Goal: Transaction & Acquisition: Register for event/course

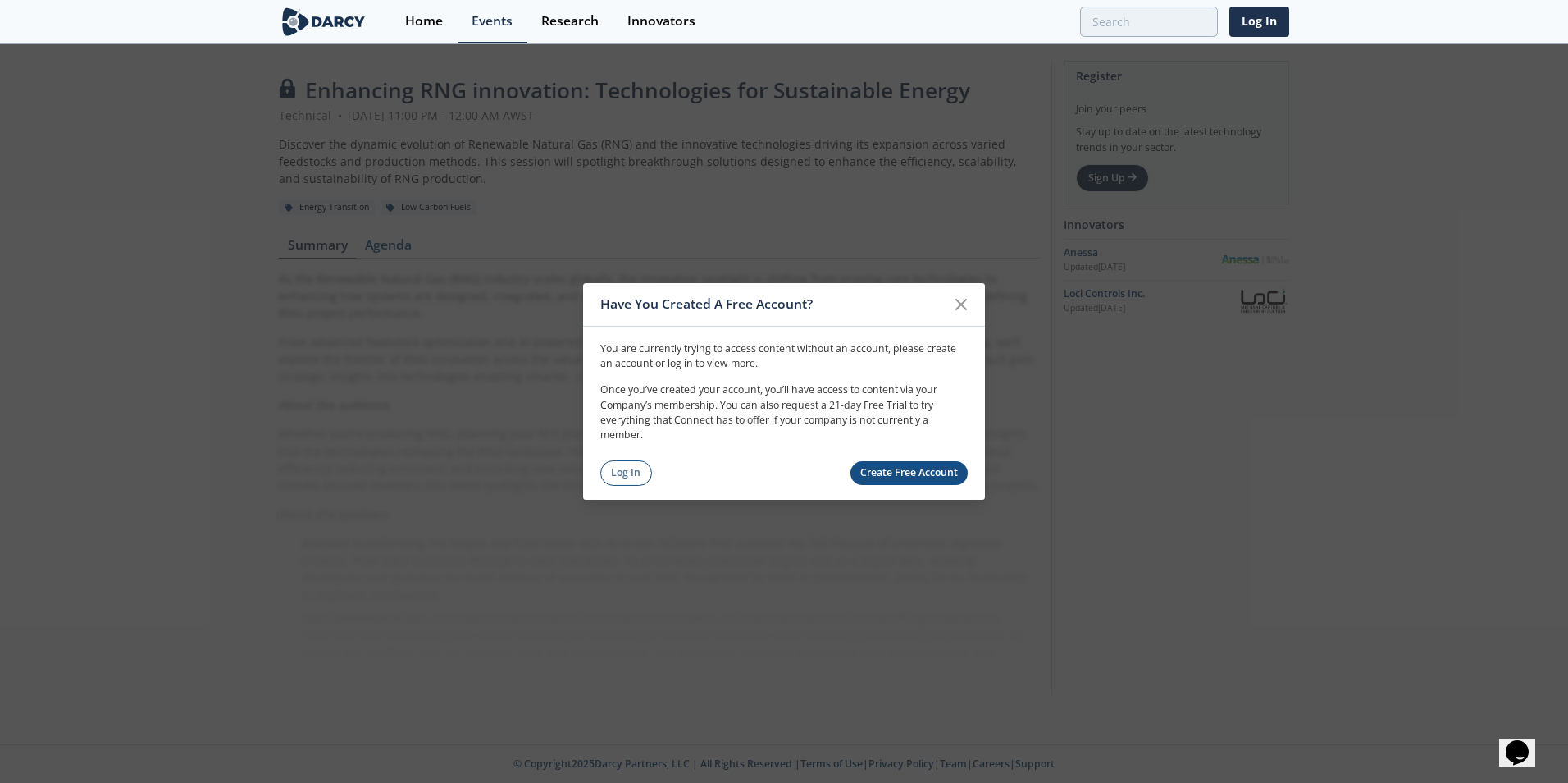
click at [899, 476] on link "Create Free Account" at bounding box center [909, 473] width 118 height 23
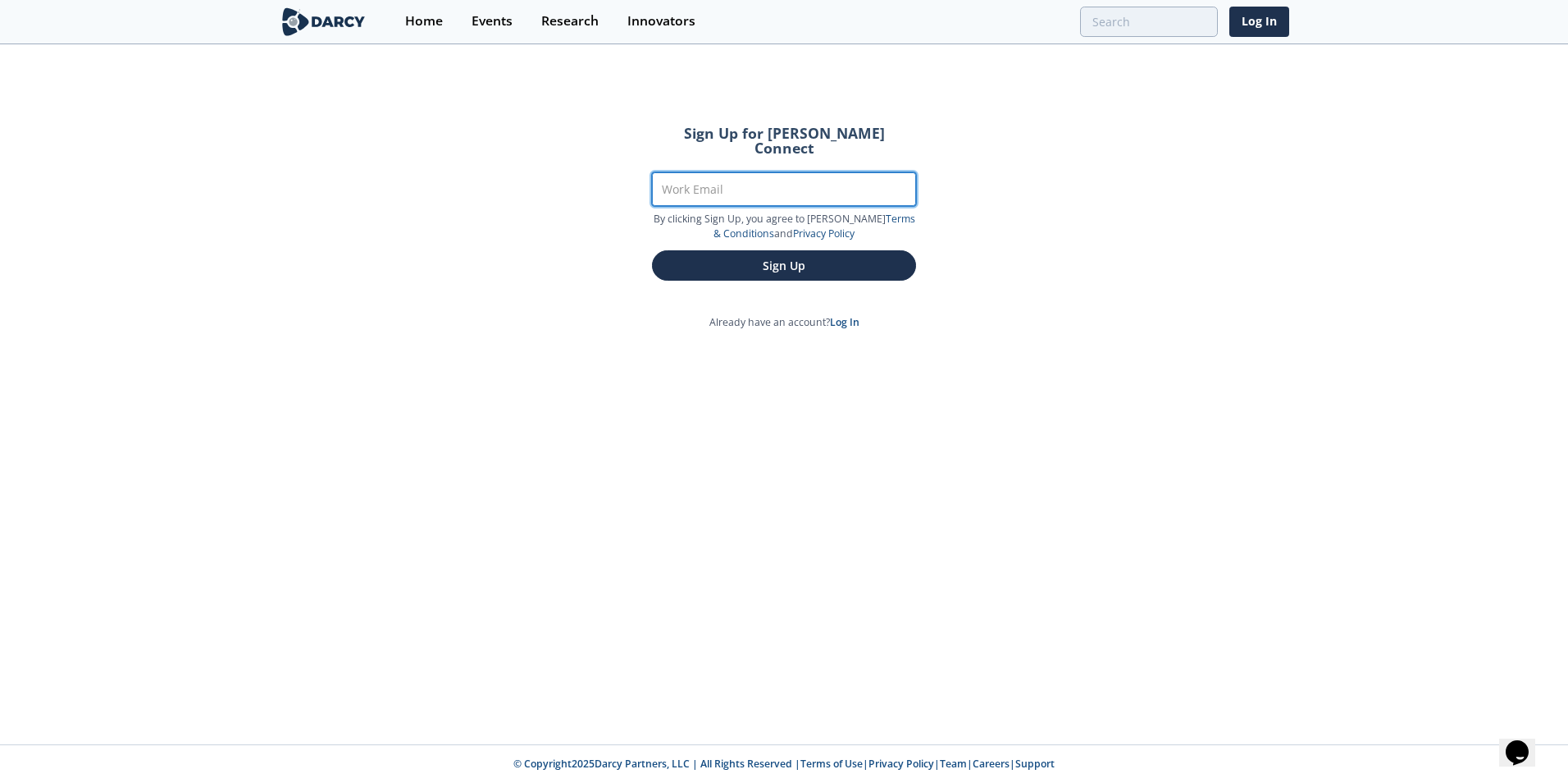
click at [759, 173] on input "Work Email" at bounding box center [784, 189] width 264 height 34
type input "[PERSON_NAME][EMAIL_ADDRESS][PERSON_NAME][PERSON_NAME][DOMAIN_NAME]"
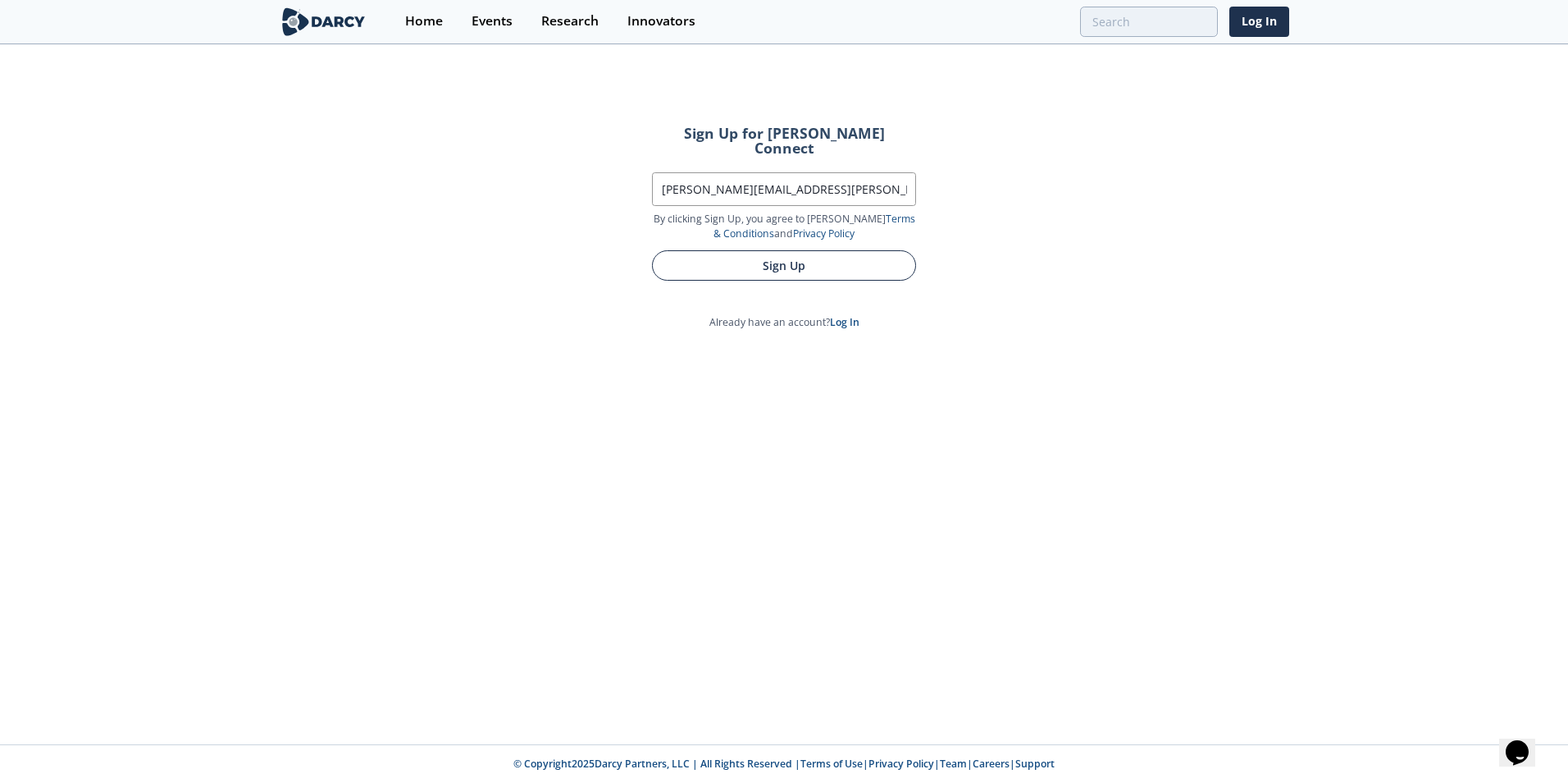
click at [785, 251] on button "Sign Up" at bounding box center [784, 265] width 264 height 30
click at [808, 251] on button "Sign Up" at bounding box center [784, 265] width 264 height 30
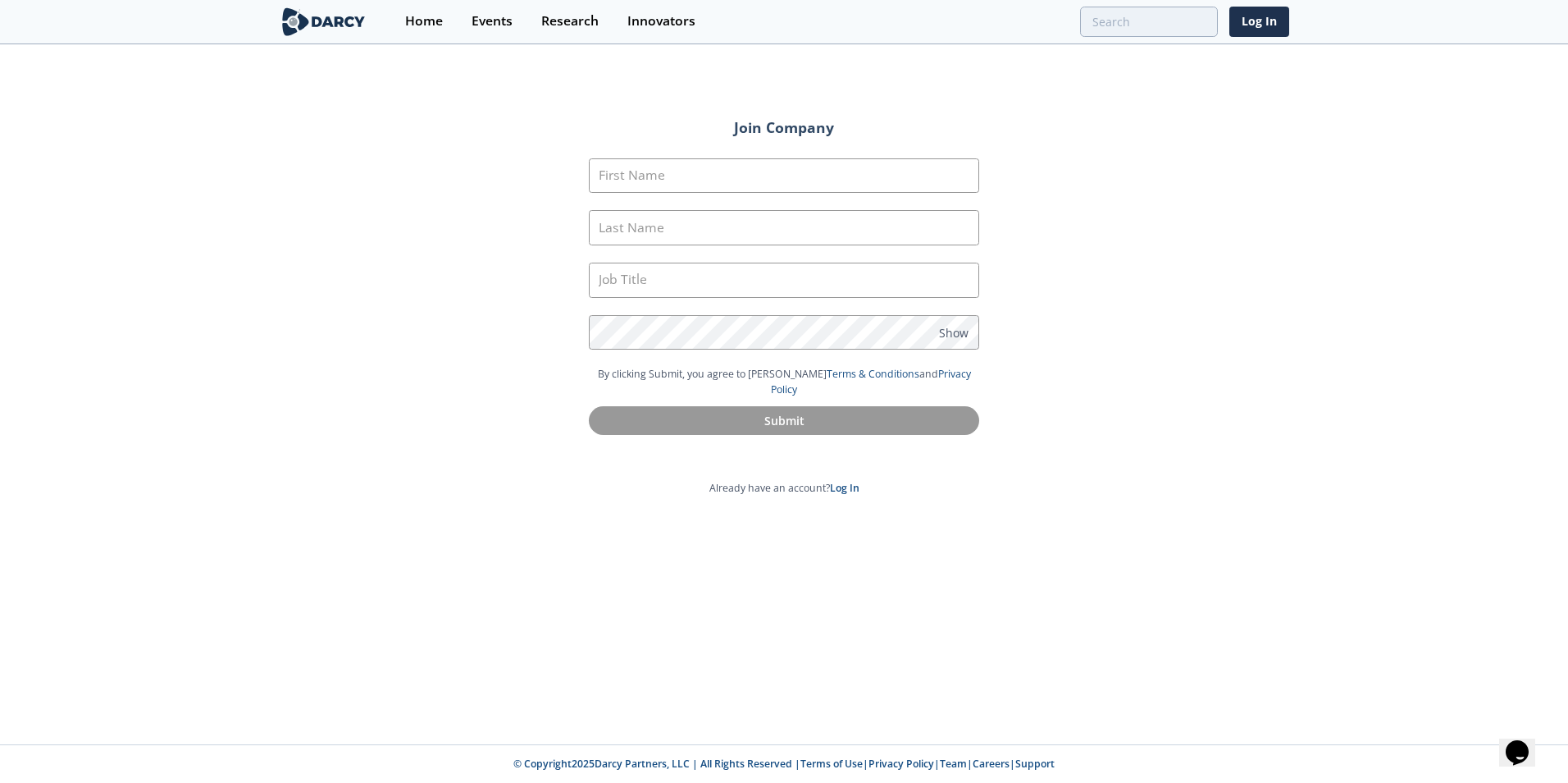
click at [738, 154] on form "First Name Last Name Job Title Password Show By clicking Submit, you agree to […" at bounding box center [784, 296] width 437 height 323
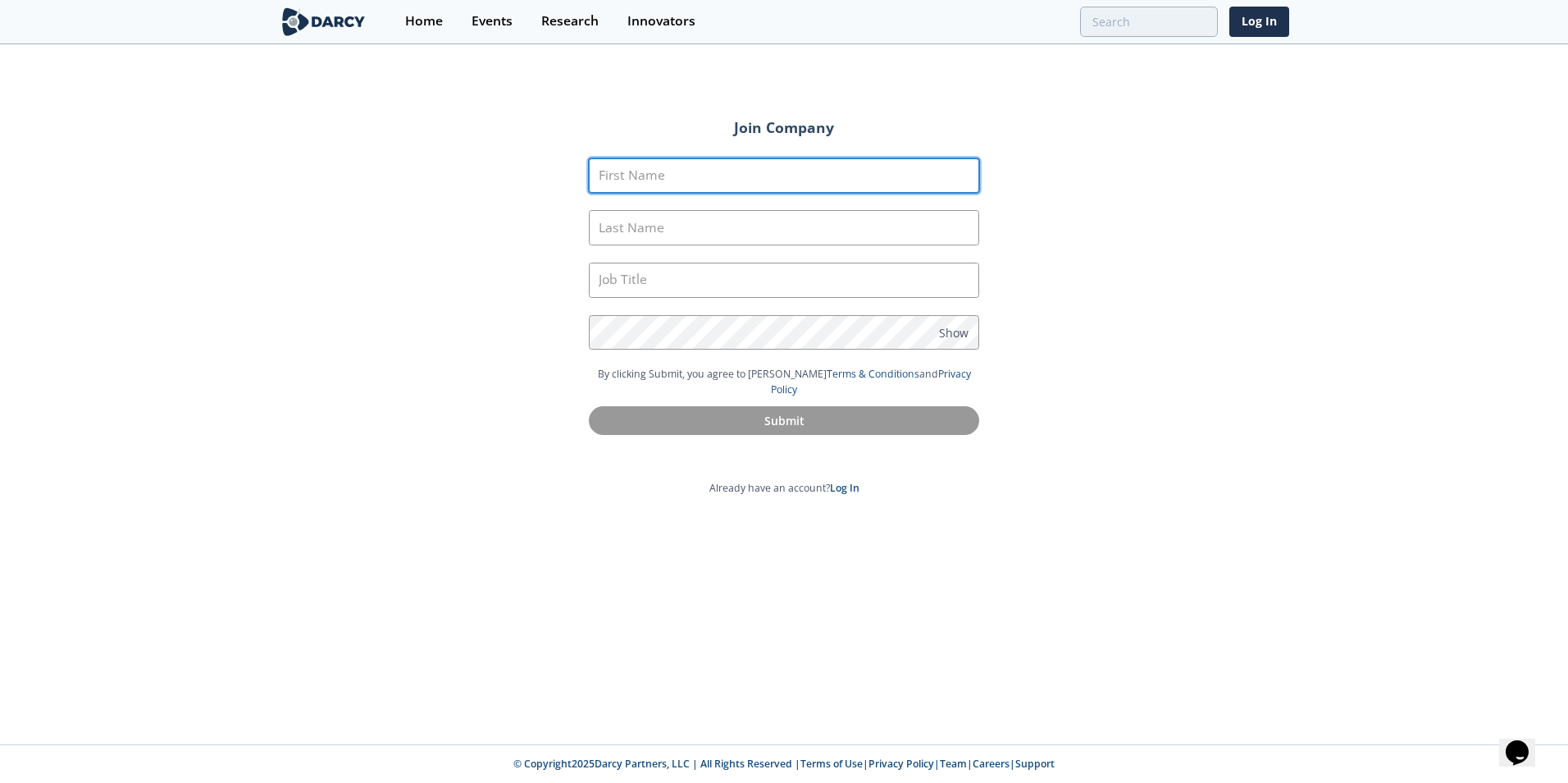
click at [742, 171] on input "First Name" at bounding box center [784, 176] width 391 height 35
type input "[PERSON_NAME]"
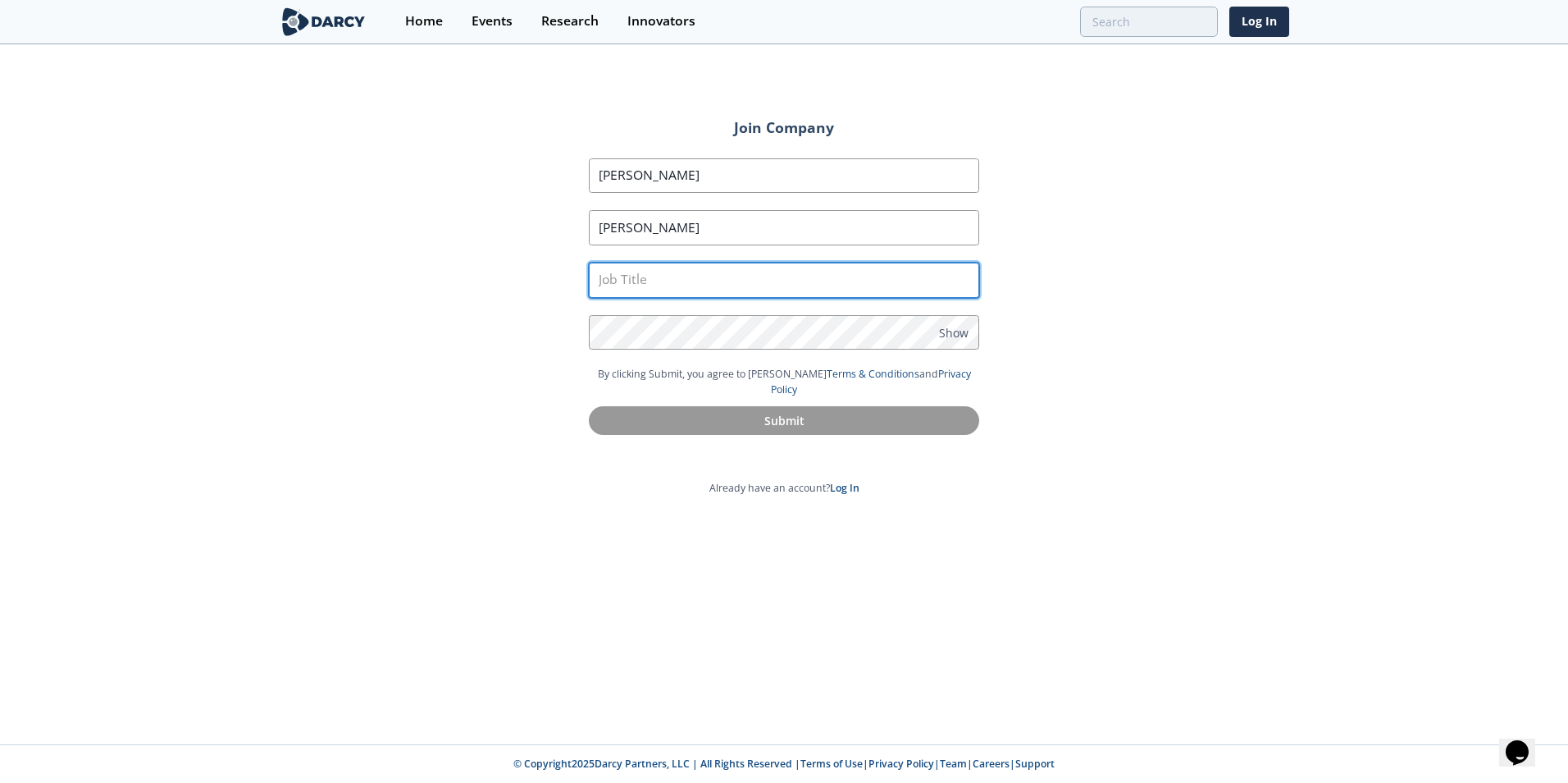
click at [728, 272] on input "text" at bounding box center [784, 280] width 391 height 35
type input "Strategy Advisor"
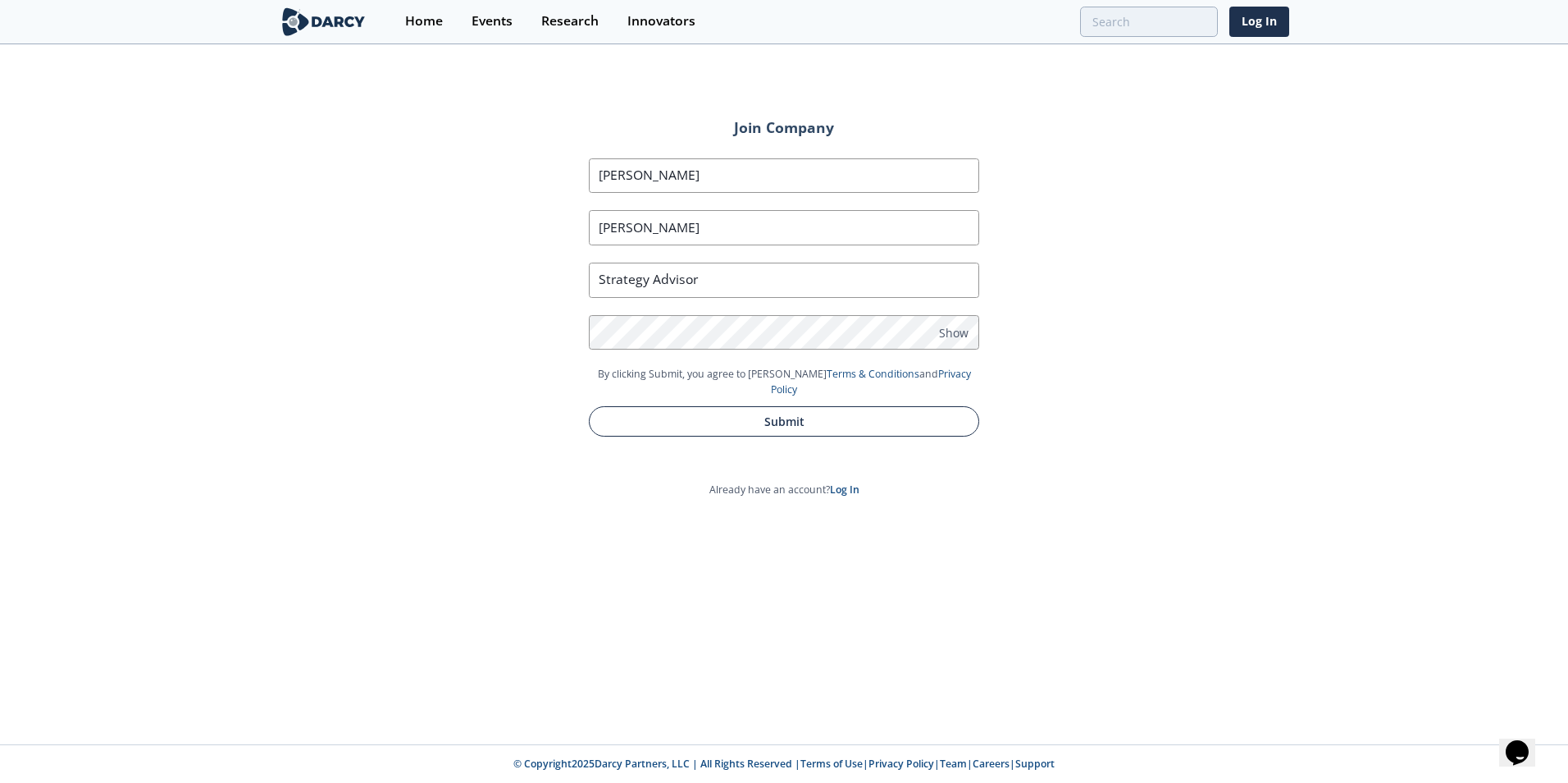
click at [783, 416] on button "Submit" at bounding box center [784, 421] width 391 height 30
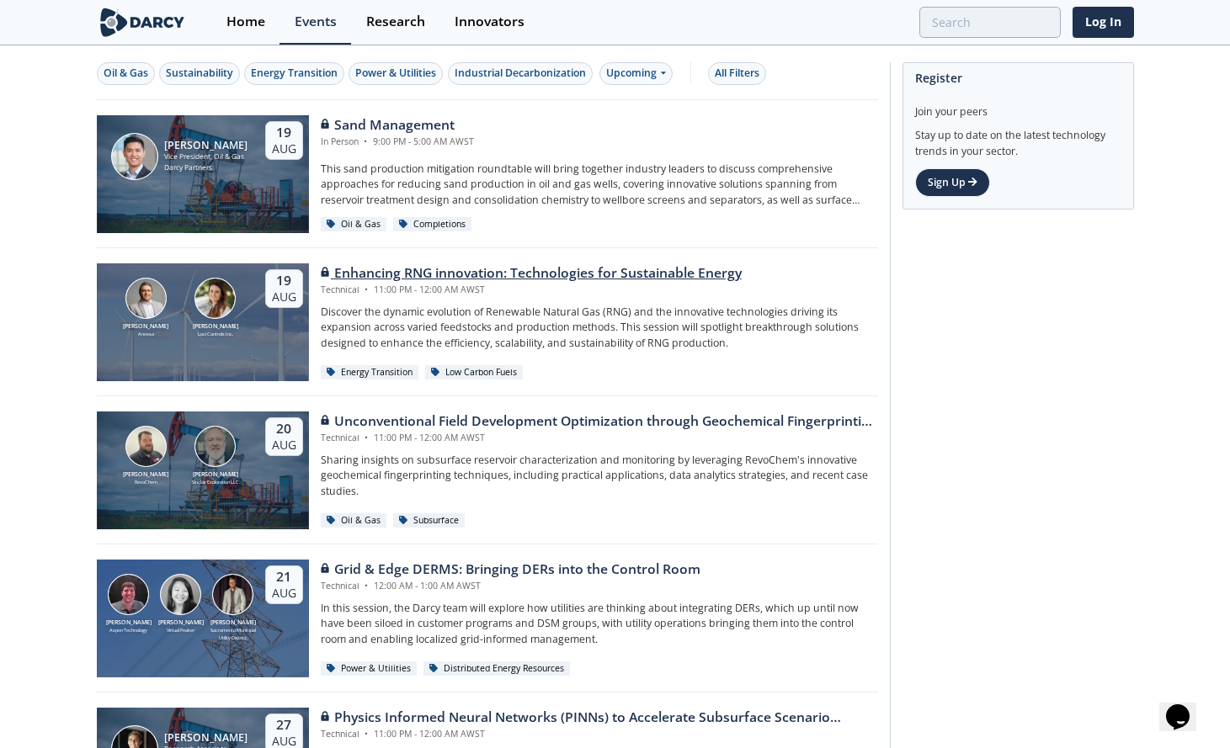
click at [399, 267] on div "Enhancing RNG innovation: Technologies for Sustainable Energy" at bounding box center [531, 273] width 421 height 20
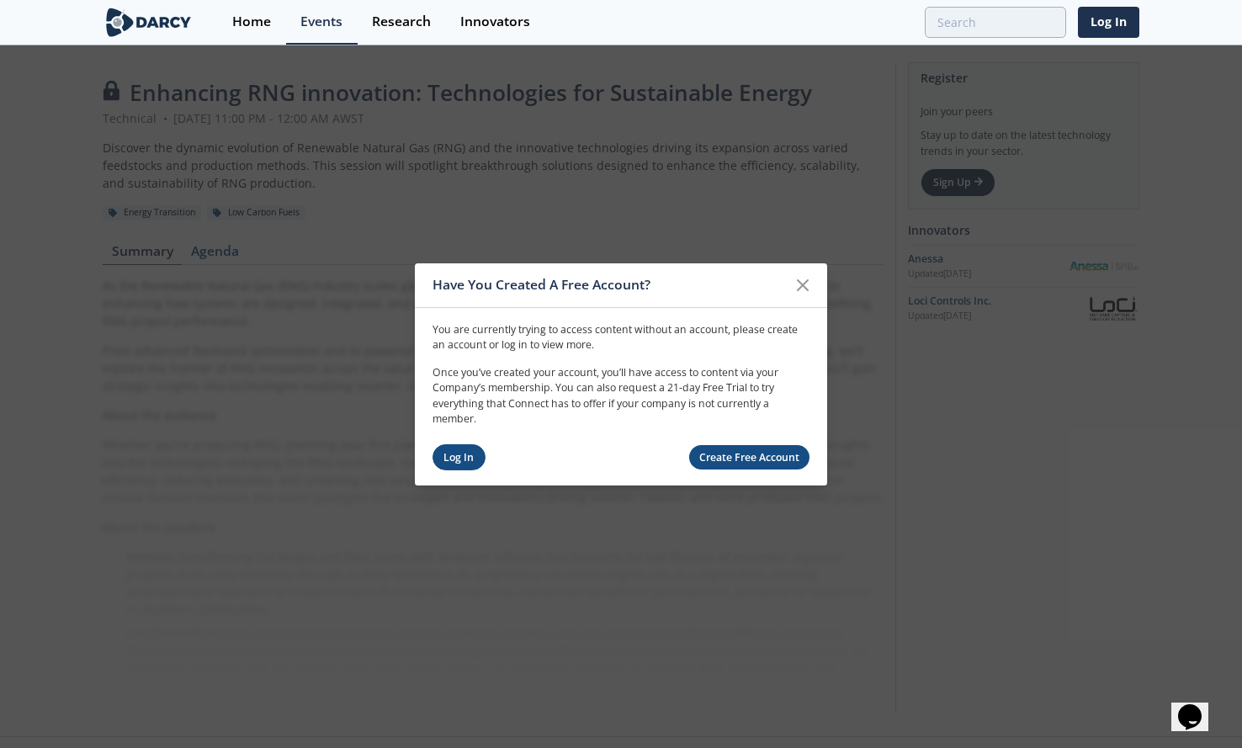
click at [452, 458] on link "Log In" at bounding box center [459, 457] width 53 height 26
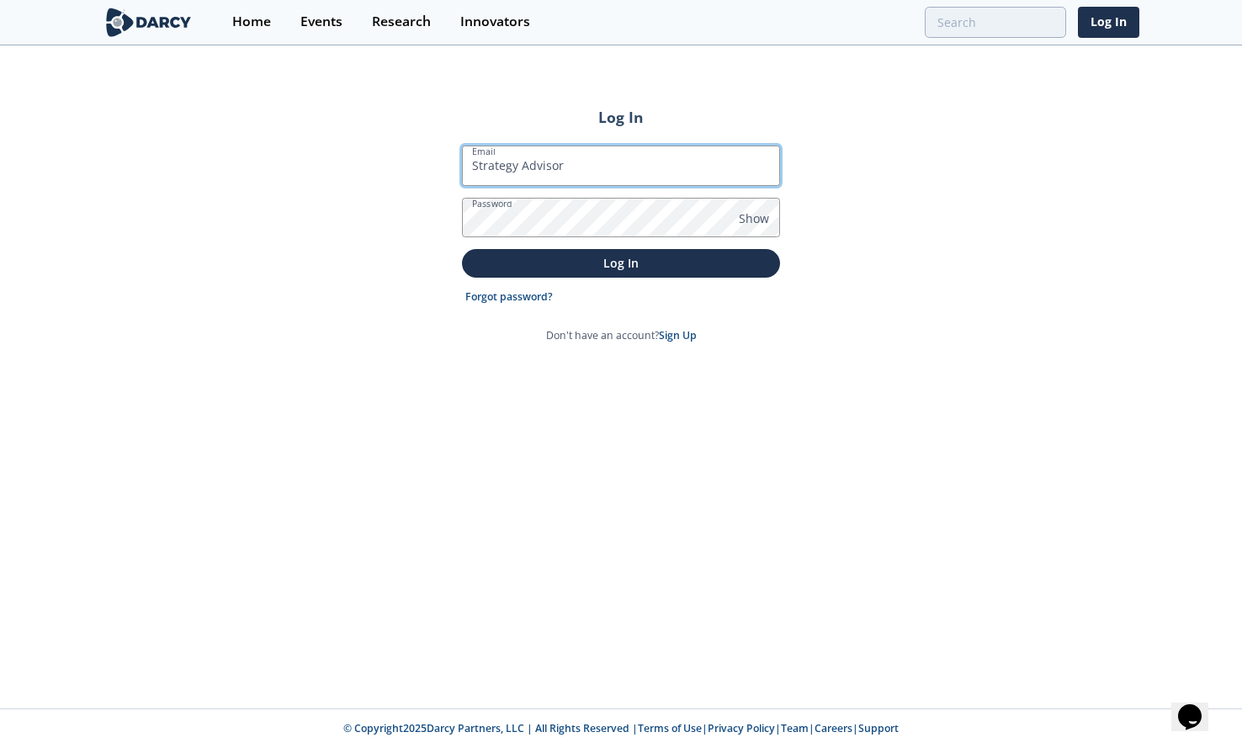
click at [585, 175] on input "Strategy Advisor" at bounding box center [621, 166] width 318 height 40
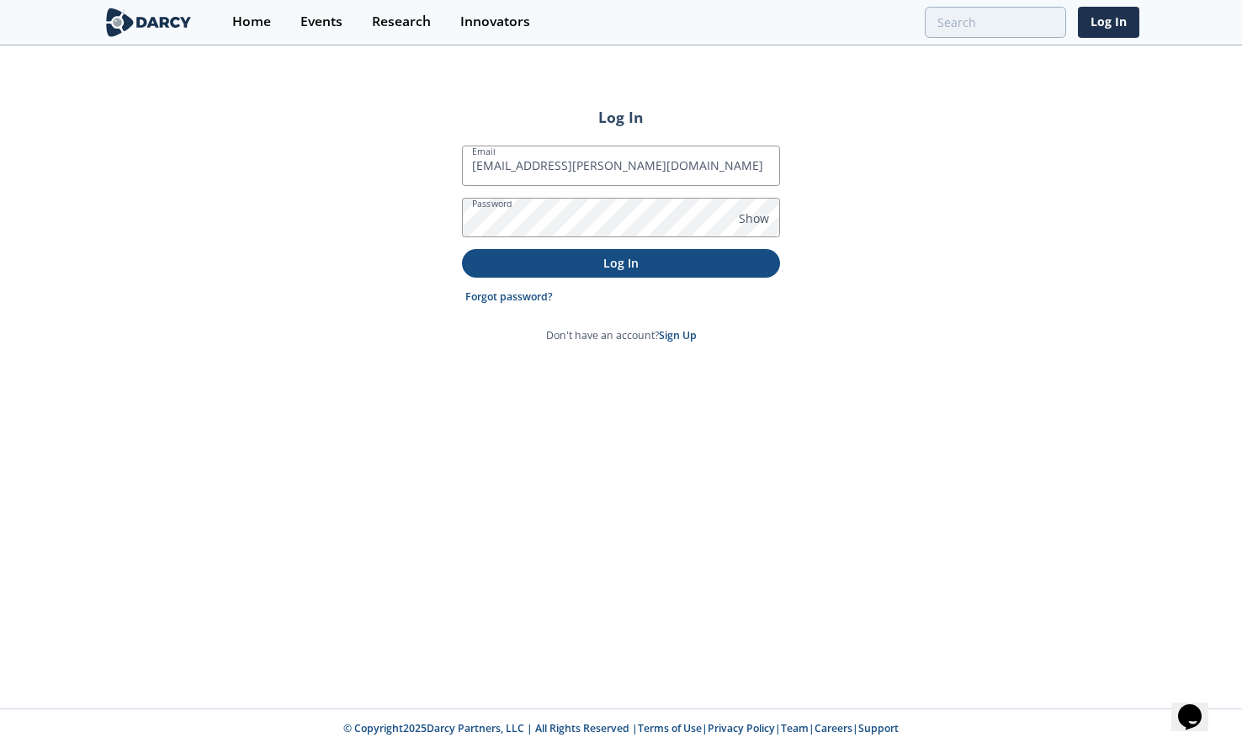
click at [607, 263] on p "Log In" at bounding box center [621, 263] width 295 height 18
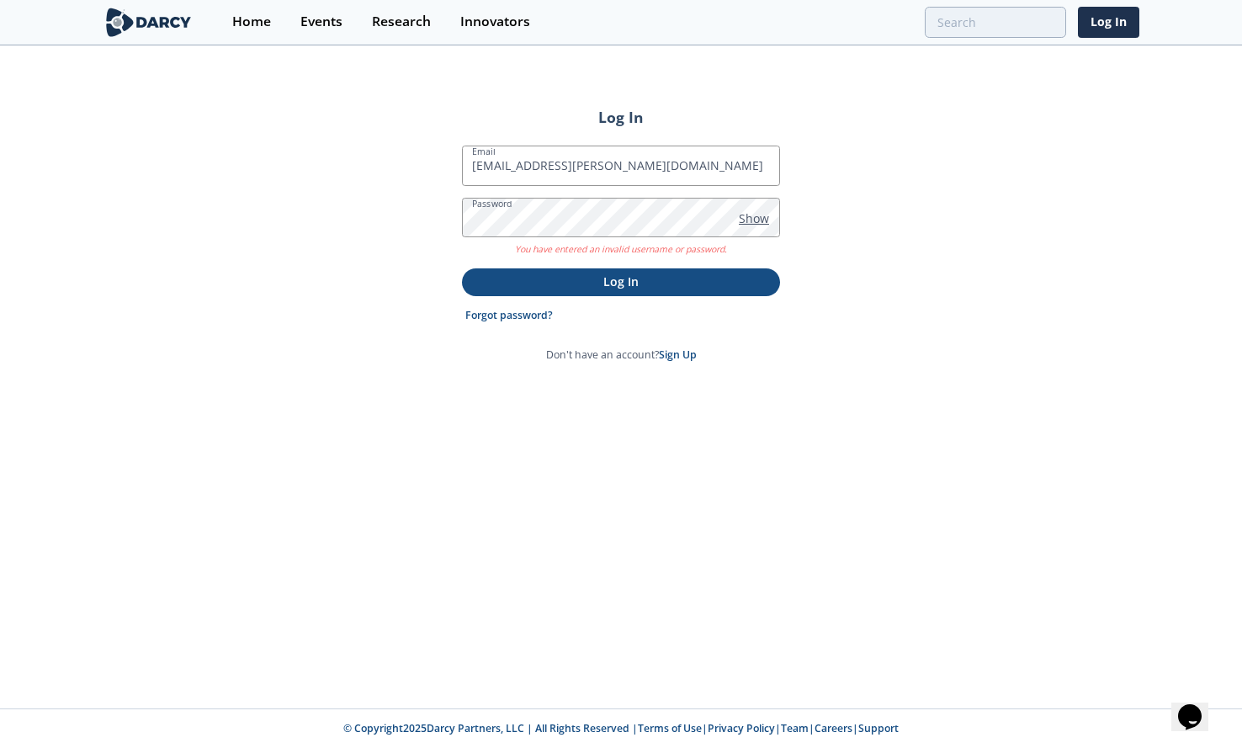
click at [751, 221] on span "Show" at bounding box center [754, 219] width 30 height 18
click at [646, 284] on p "Log In" at bounding box center [621, 282] width 295 height 18
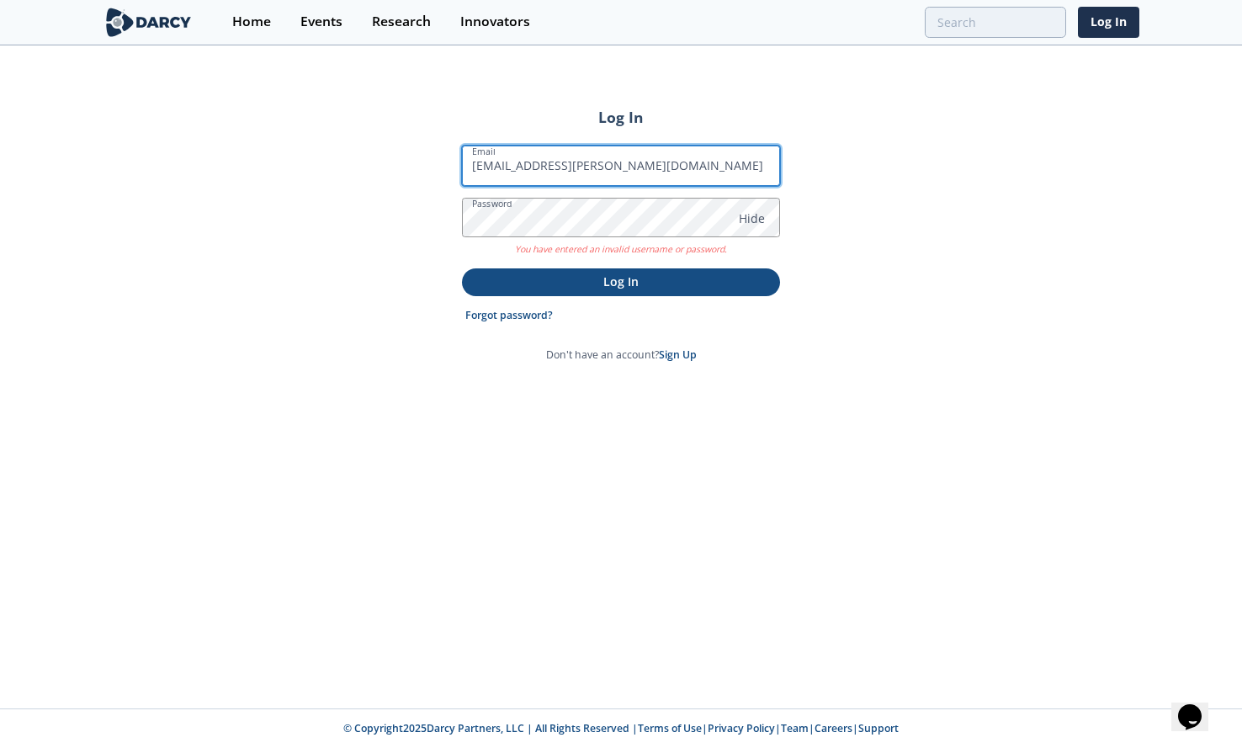
click at [566, 168] on input "mrebecca.keller@gmail.com" at bounding box center [621, 166] width 318 height 40
type input "[PERSON_NAME][EMAIL_ADDRESS][PERSON_NAME][PERSON_NAME][DOMAIN_NAME]"
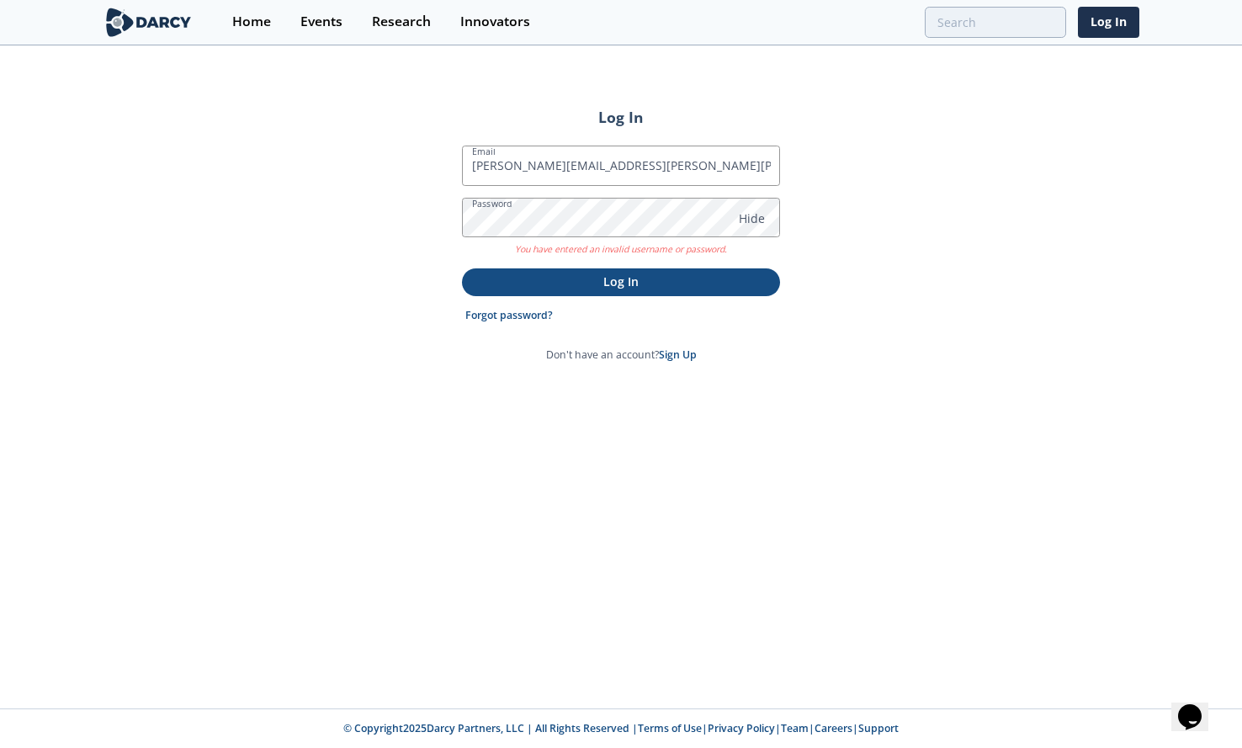
click at [632, 294] on button "Log In" at bounding box center [621, 282] width 318 height 28
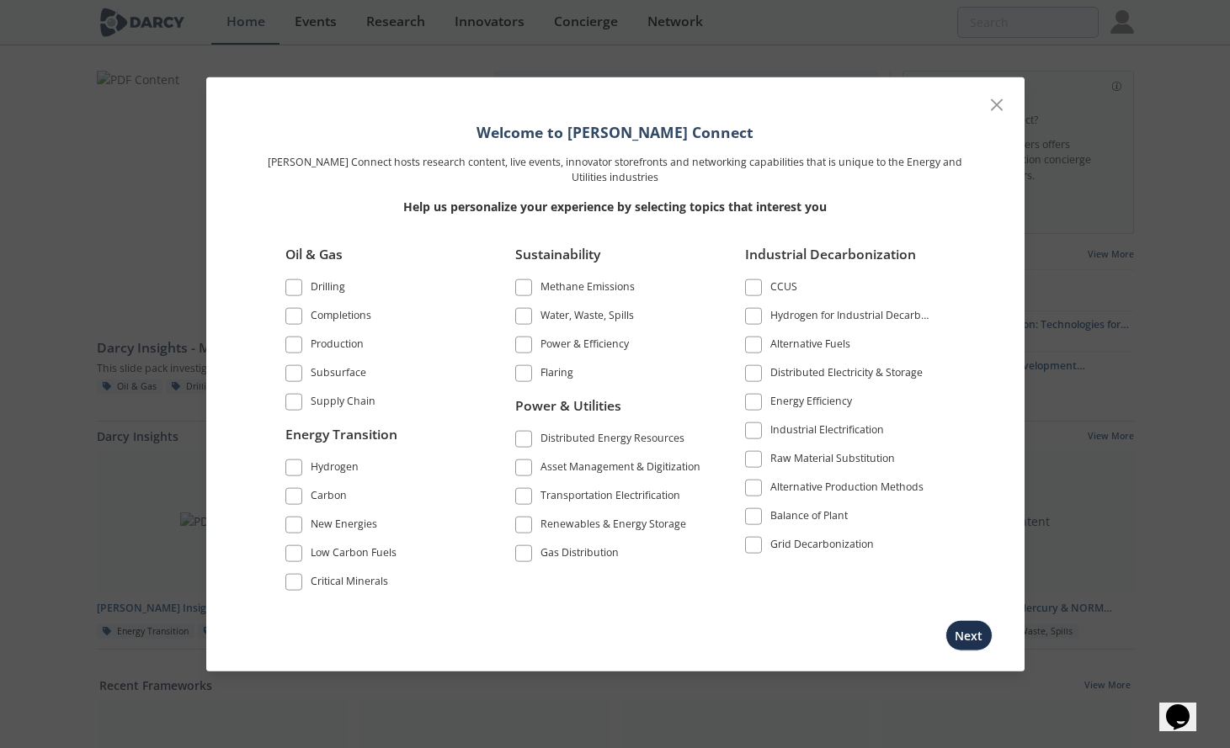
click at [333, 293] on div "Drilling" at bounding box center [328, 289] width 35 height 20
click at [320, 462] on div "Hydrogen" at bounding box center [335, 470] width 48 height 20
click at [314, 509] on li "Carbon" at bounding box center [379, 499] width 189 height 29
click at [312, 557] on div "Low Carbon Fuels" at bounding box center [354, 555] width 86 height 20
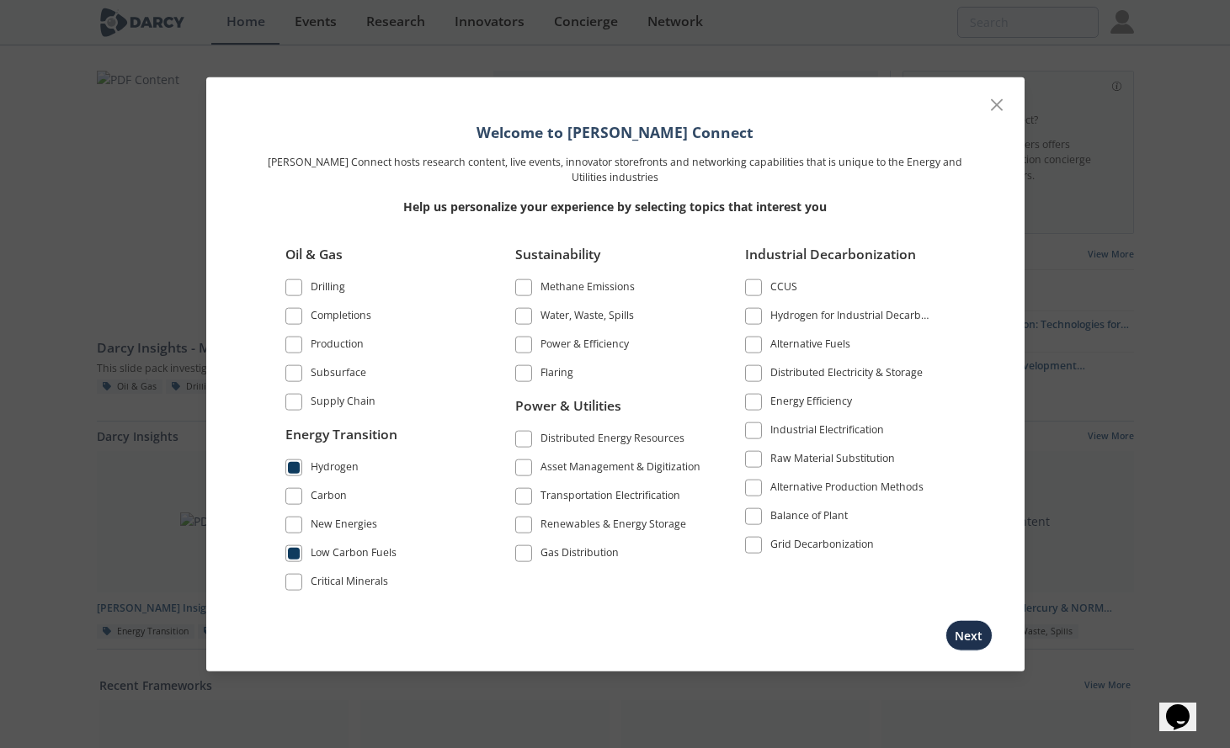
click at [322, 522] on div "New Energies" at bounding box center [344, 527] width 66 height 20
click at [326, 497] on div "Carbon" at bounding box center [329, 498] width 36 height 20
click at [322, 593] on div "Critical Minerals" at bounding box center [349, 584] width 77 height 20
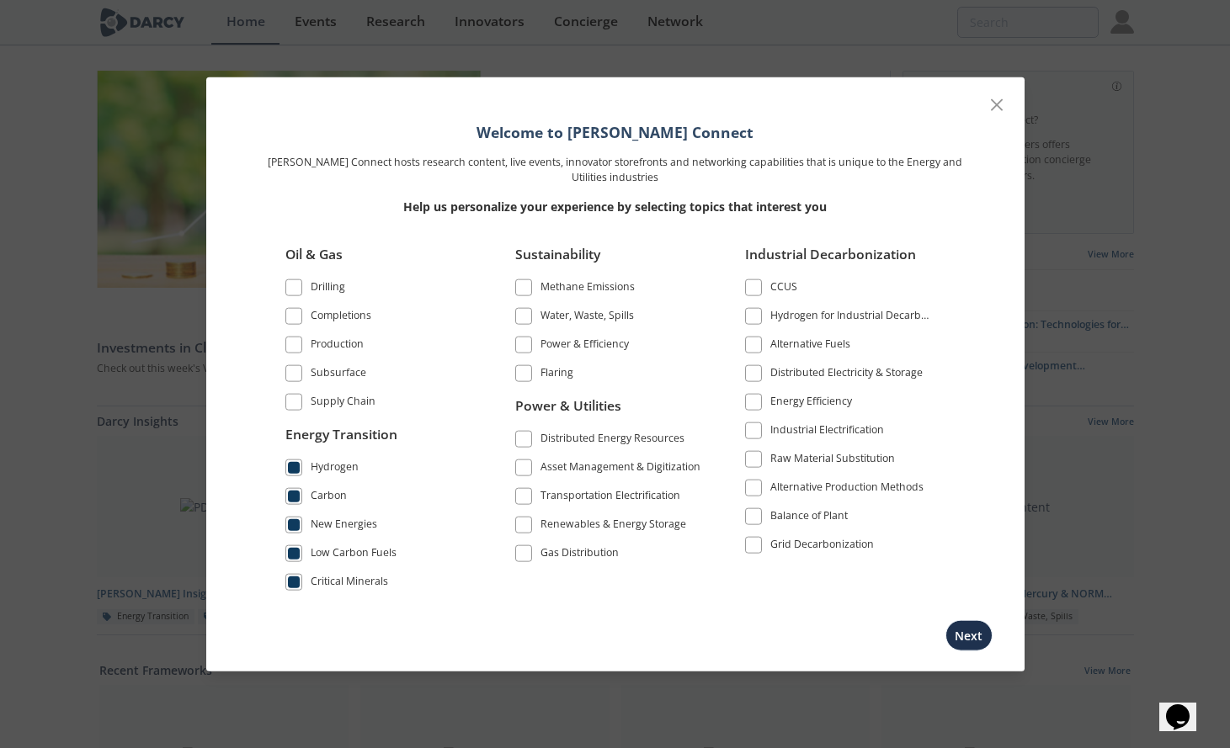
drag, startPoint x: 978, startPoint y: 641, endPoint x: 591, endPoint y: 423, distance: 444.7
click at [591, 423] on div "Welcome to Darcy Connect Darcy Connect hosts research content, live events, inn…" at bounding box center [615, 374] width 818 height 595
click at [588, 530] on div "Renewables & Energy Storage" at bounding box center [613, 527] width 146 height 20
click at [779, 290] on div "CCUS" at bounding box center [783, 289] width 27 height 20
click at [781, 319] on div "Hydrogen for Industrial Decarbonization" at bounding box center [851, 317] width 163 height 20
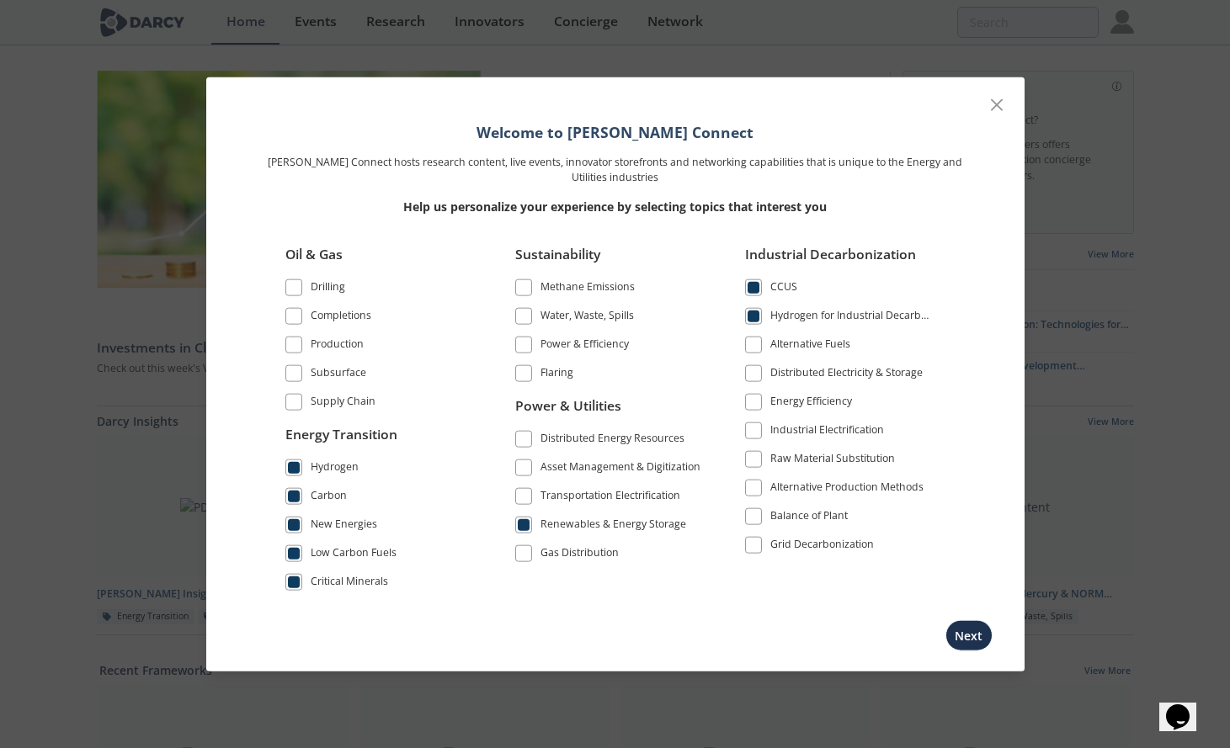
click at [811, 344] on div "Alternative Fuels" at bounding box center [810, 346] width 80 height 20
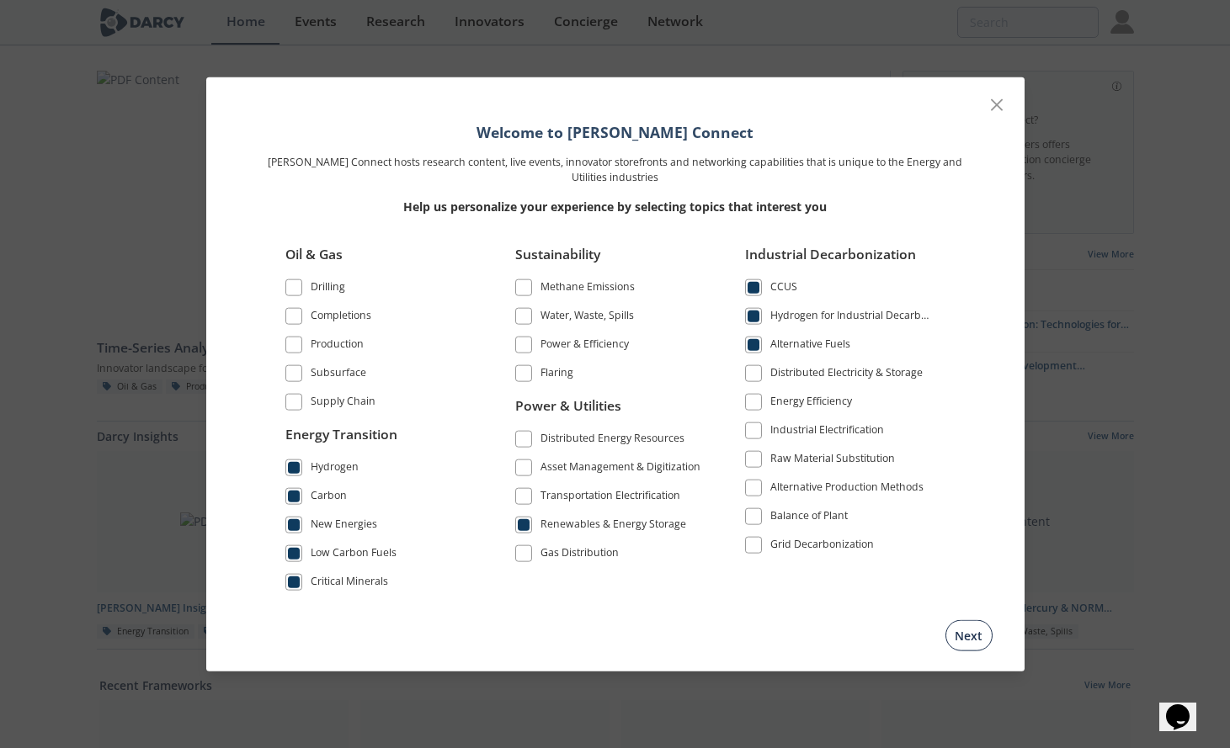
click at [967, 636] on button "Next" at bounding box center [968, 635] width 47 height 31
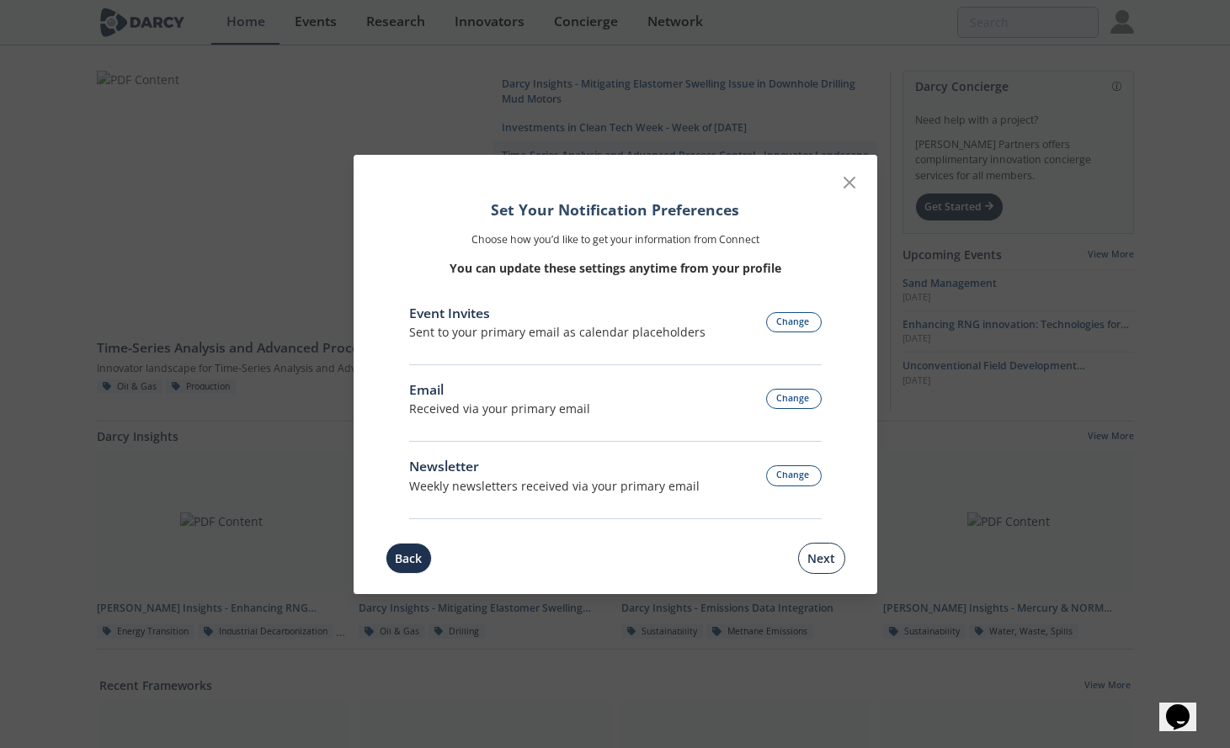
click at [821, 564] on button "Next" at bounding box center [821, 558] width 47 height 31
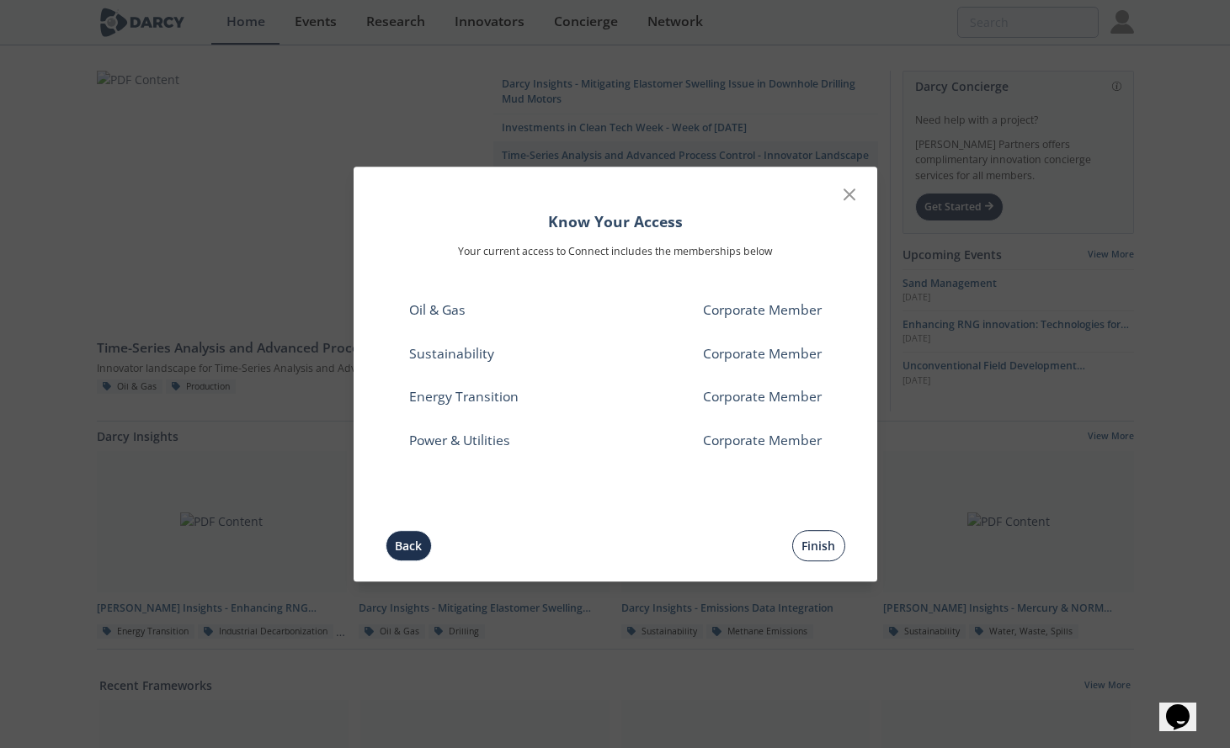
click at [824, 547] on button "Finish" at bounding box center [818, 545] width 53 height 31
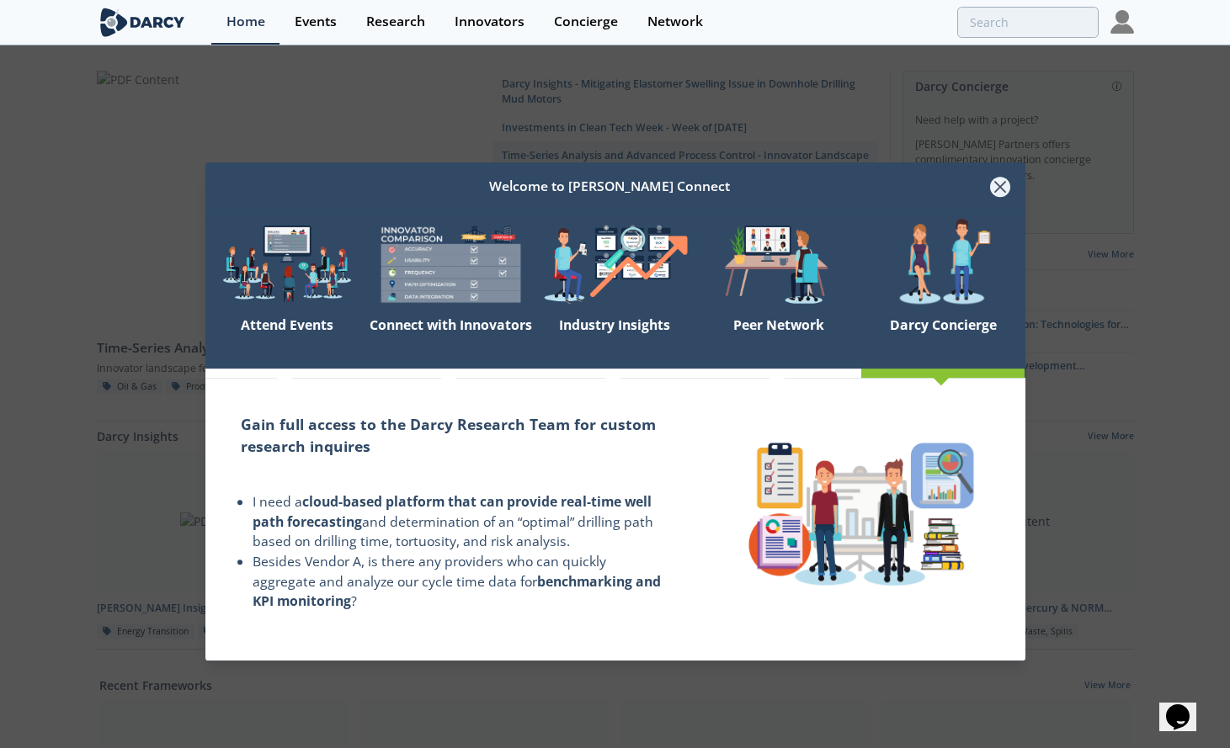
click at [995, 194] on icon at bounding box center [1000, 187] width 20 height 20
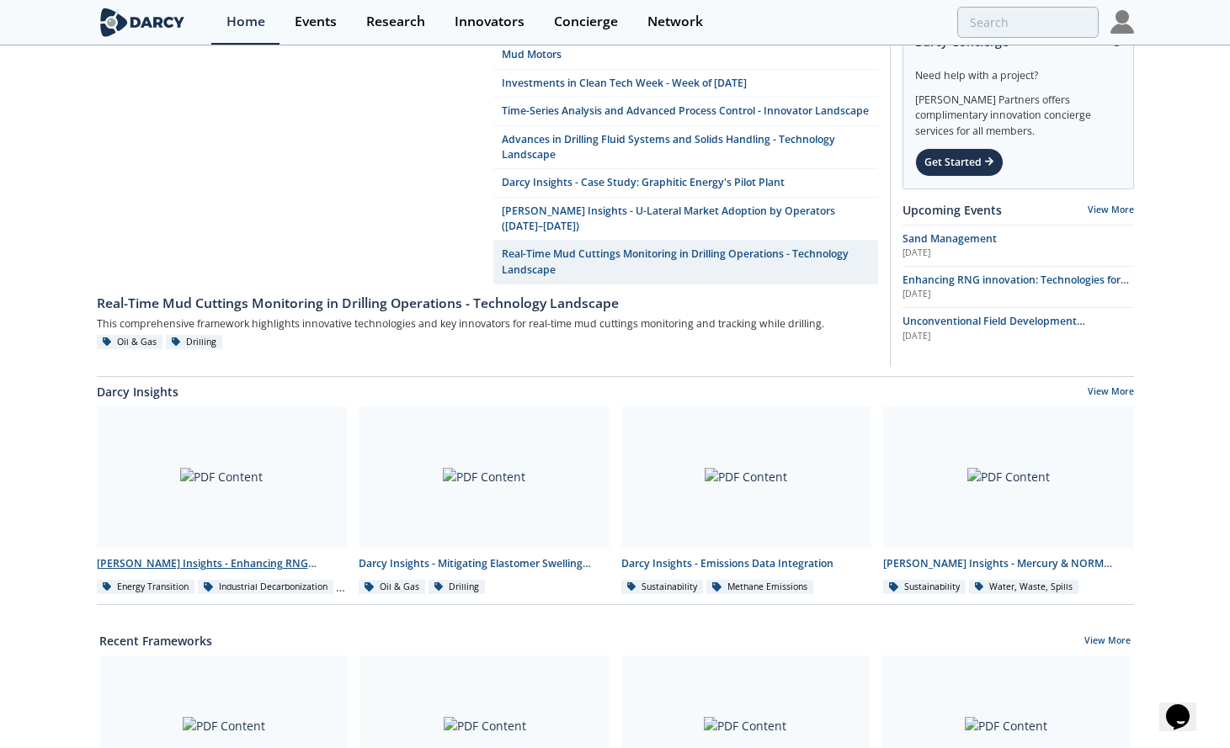
scroll to position [84, 0]
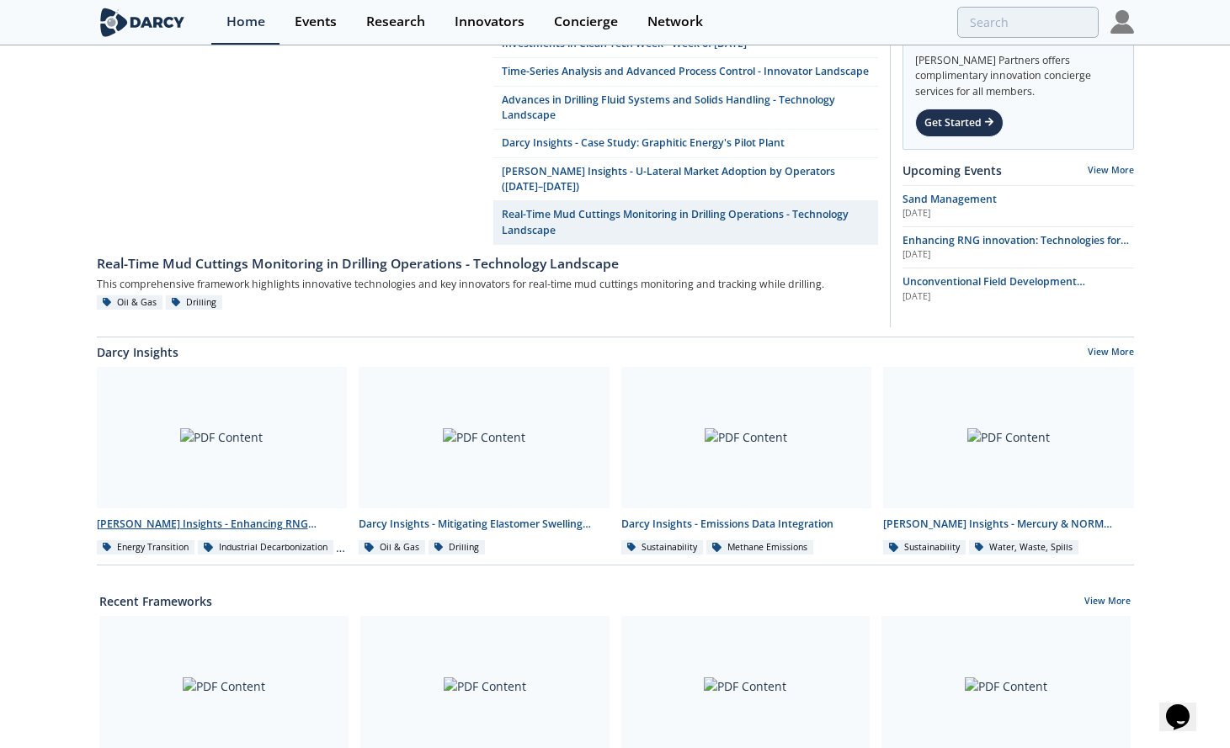
click at [176, 528] on div "Darcy Insights - Enhancing RNG innovation" at bounding box center [222, 524] width 251 height 15
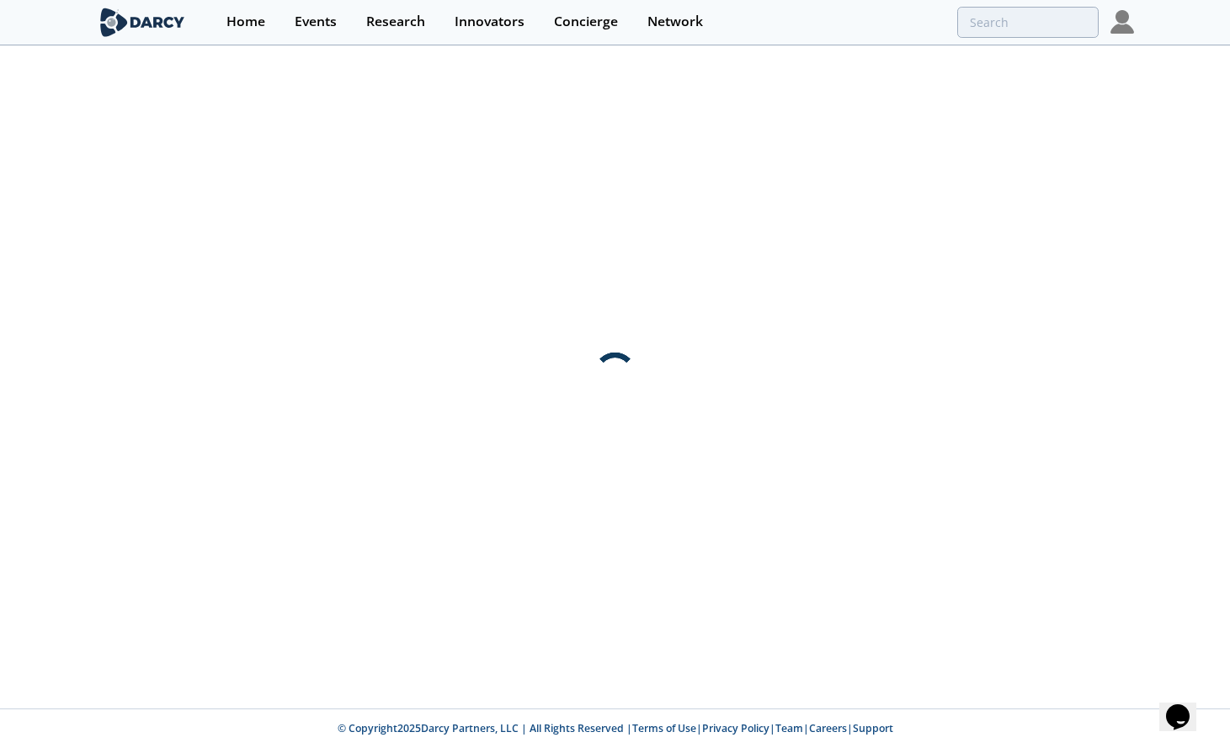
scroll to position [0, 0]
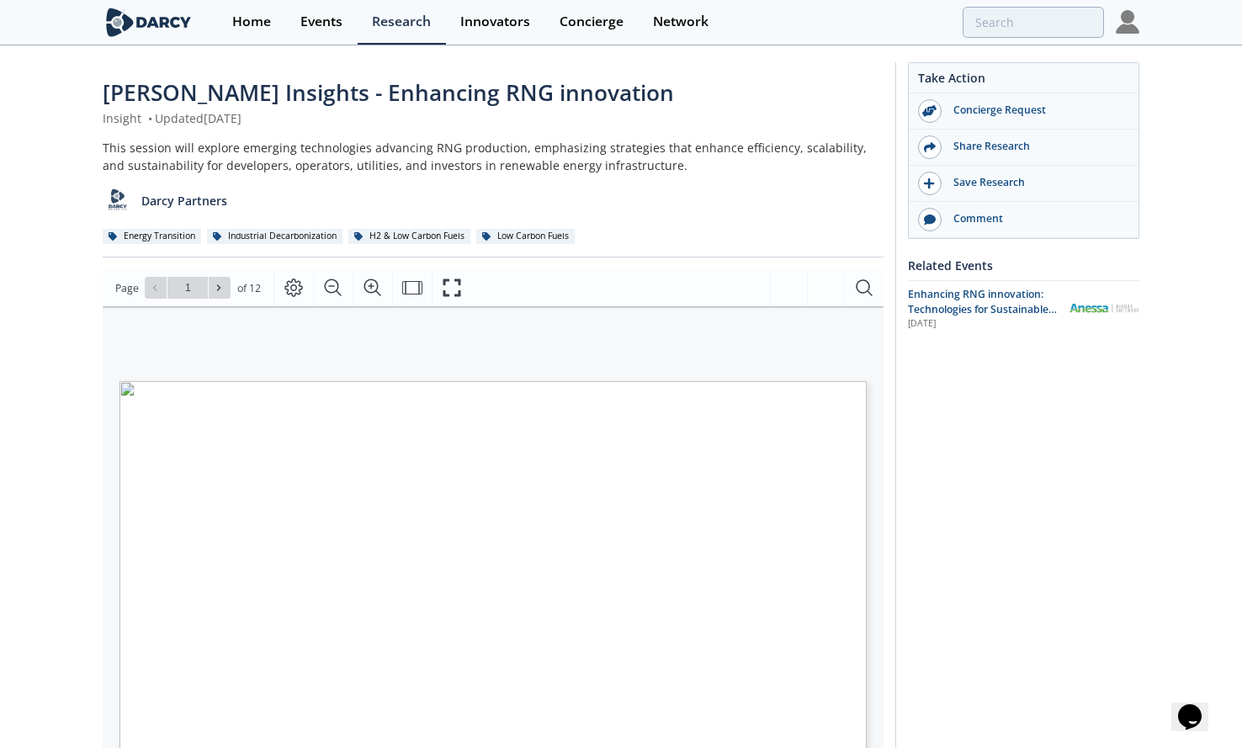
type input "2"
type input "3"
type input "1"
click at [58, 326] on div "Darcy Insights - Enhancing RNG innovation Insight • Updated August 18, 2025 Thi…" at bounding box center [615, 649] width 1230 height 1205
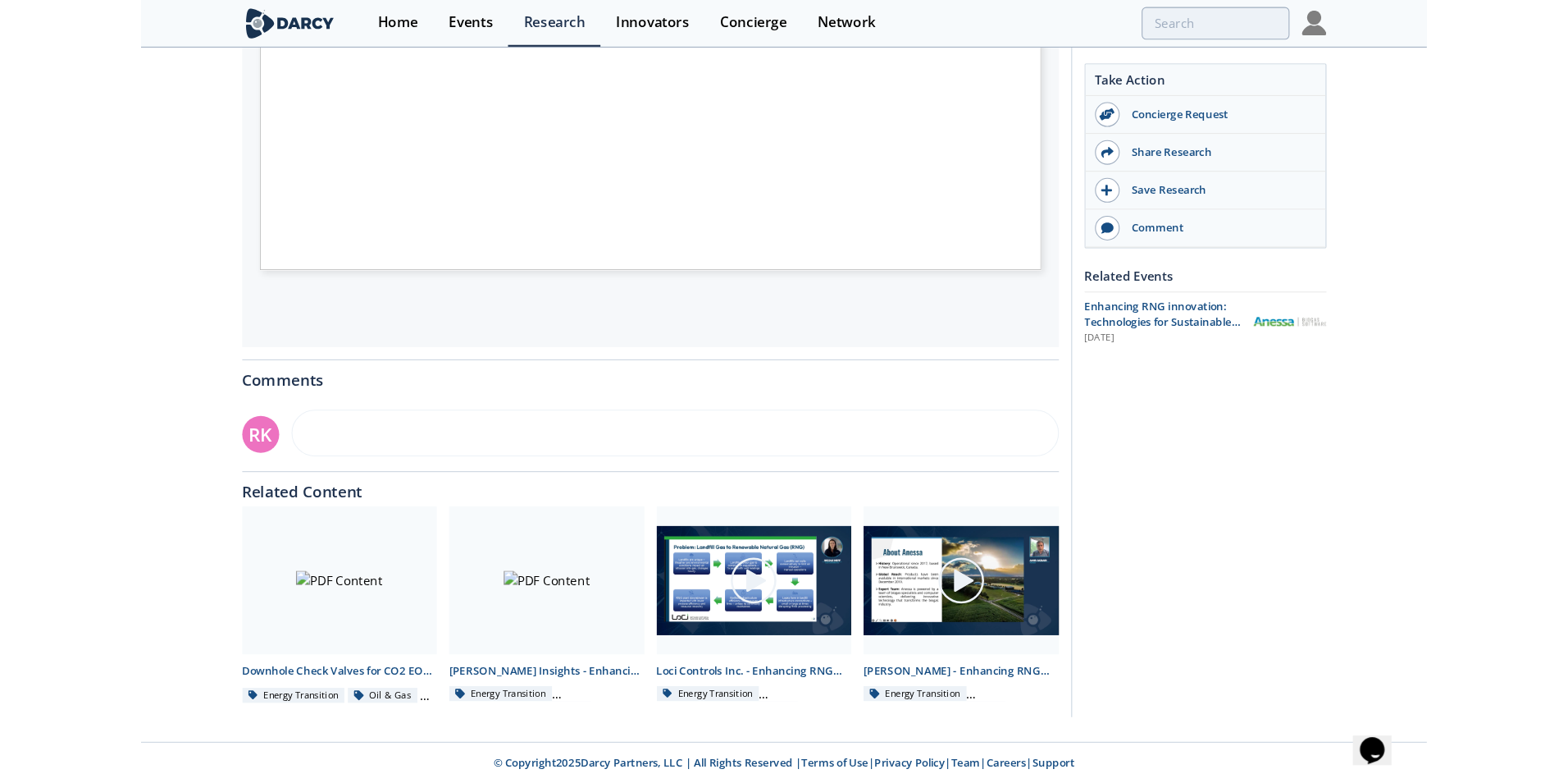
scroll to position [120, 0]
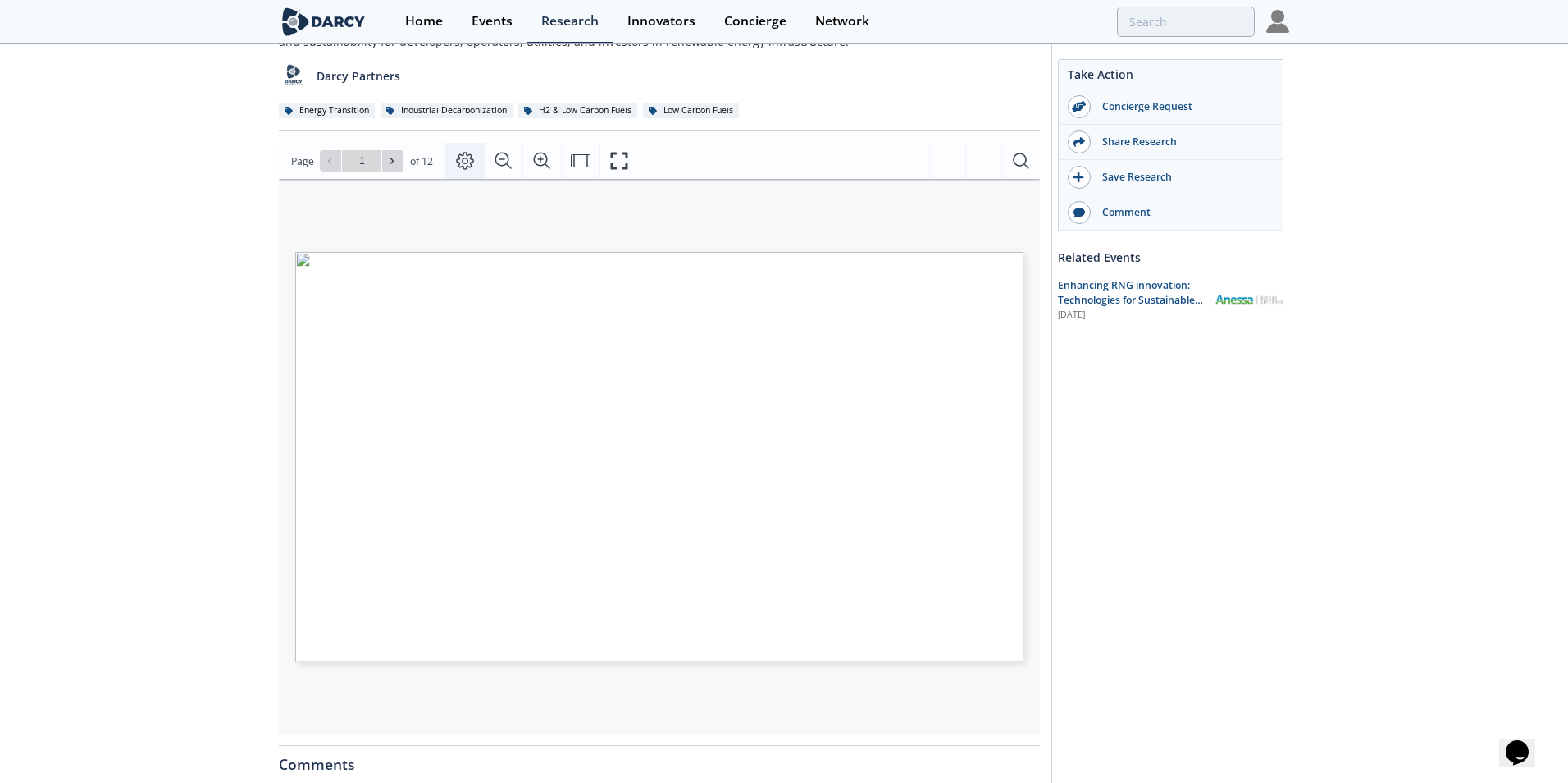
click at [474, 169] on button "Page Layout" at bounding box center [465, 160] width 39 height 36
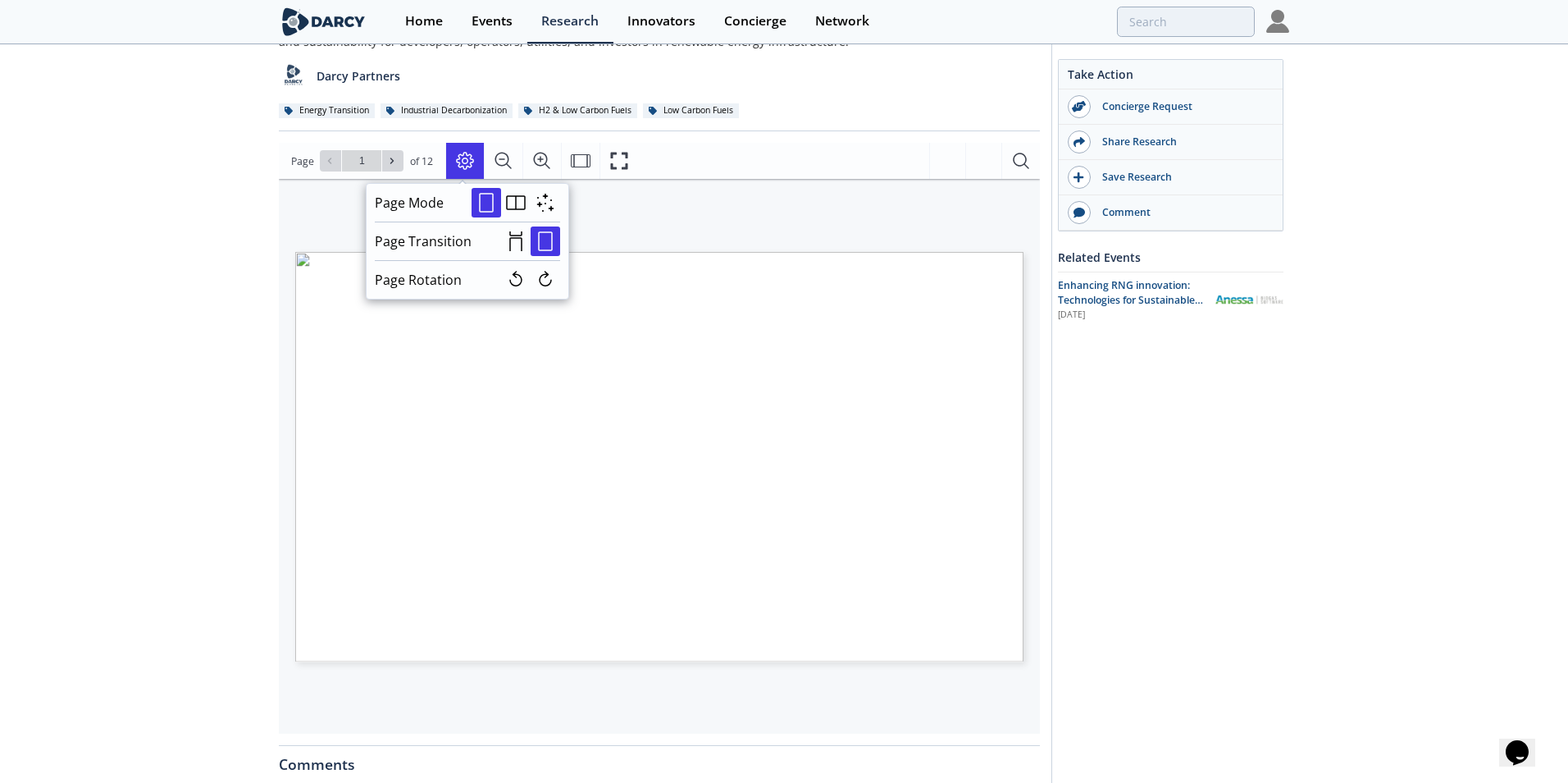
click at [770, 197] on div "DARCY INSIGHTS ENERGY TRANSITION LOW CARBON FUELS ENHANCING RNG INNOVATION: TEC…" at bounding box center [651, 392] width 745 height 427
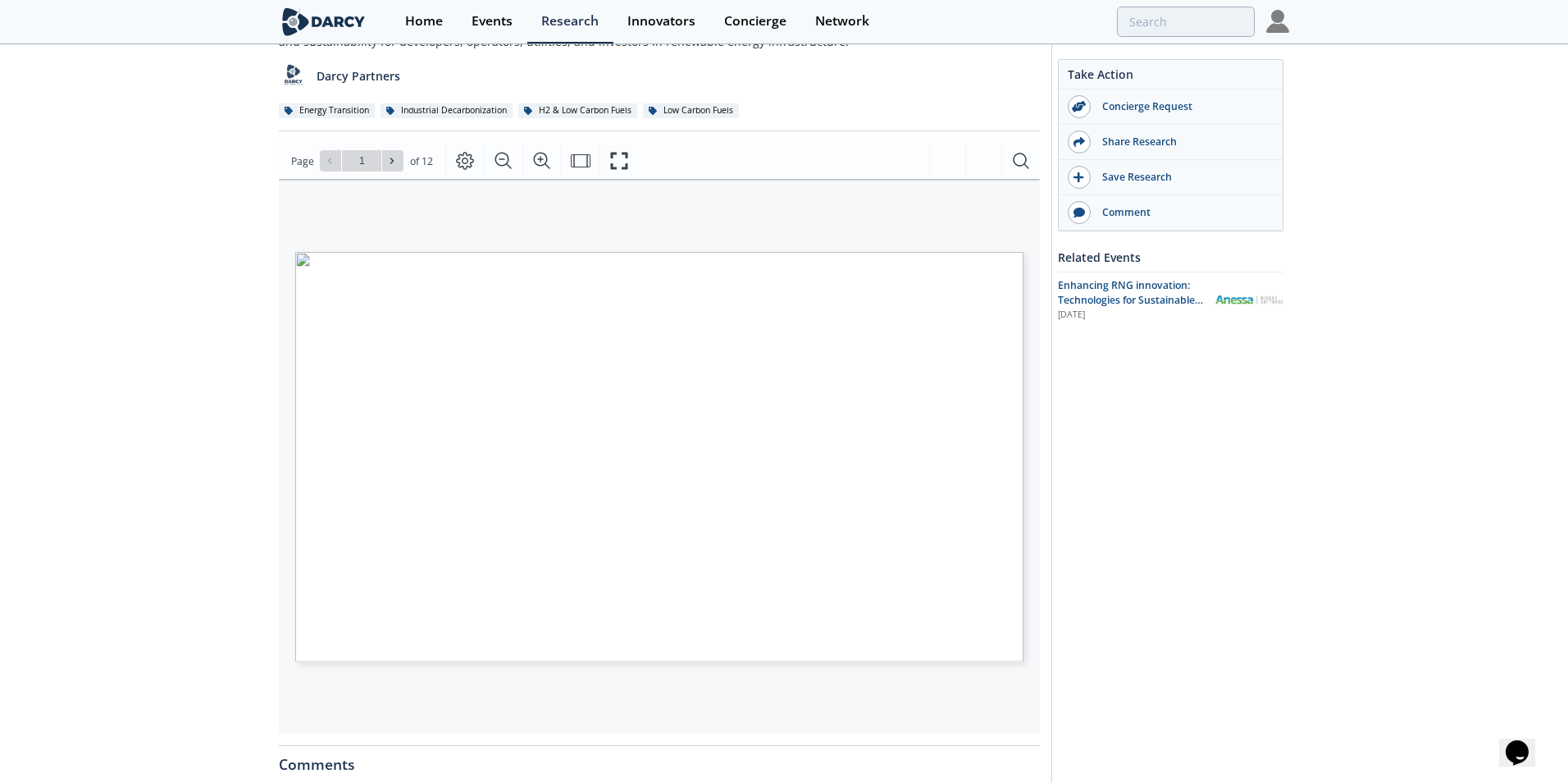
type input "2"
click at [585, 157] on icon "Fit Width" at bounding box center [581, 161] width 19 height 20
click at [585, 168] on icon "Fit Page" at bounding box center [581, 161] width 19 height 20
click at [614, 158] on icon "Fullscreen" at bounding box center [619, 161] width 19 height 20
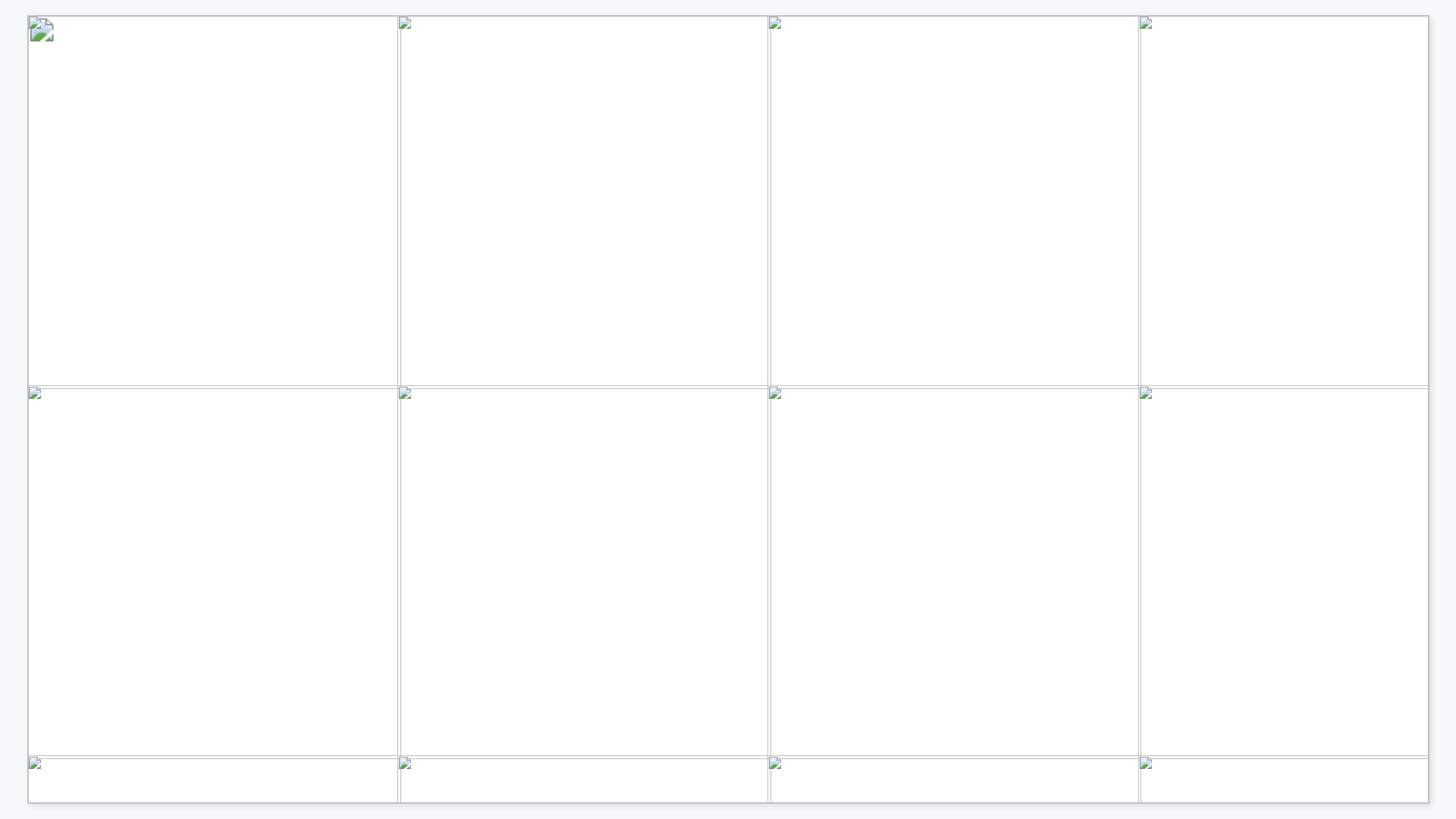
click at [247, 281] on span "produced from organic feedstocks." at bounding box center [263, 284] width 301 height 17
click at [247, 299] on span "Through anaerobic digestion or" at bounding box center [252, 305] width 284 height 19
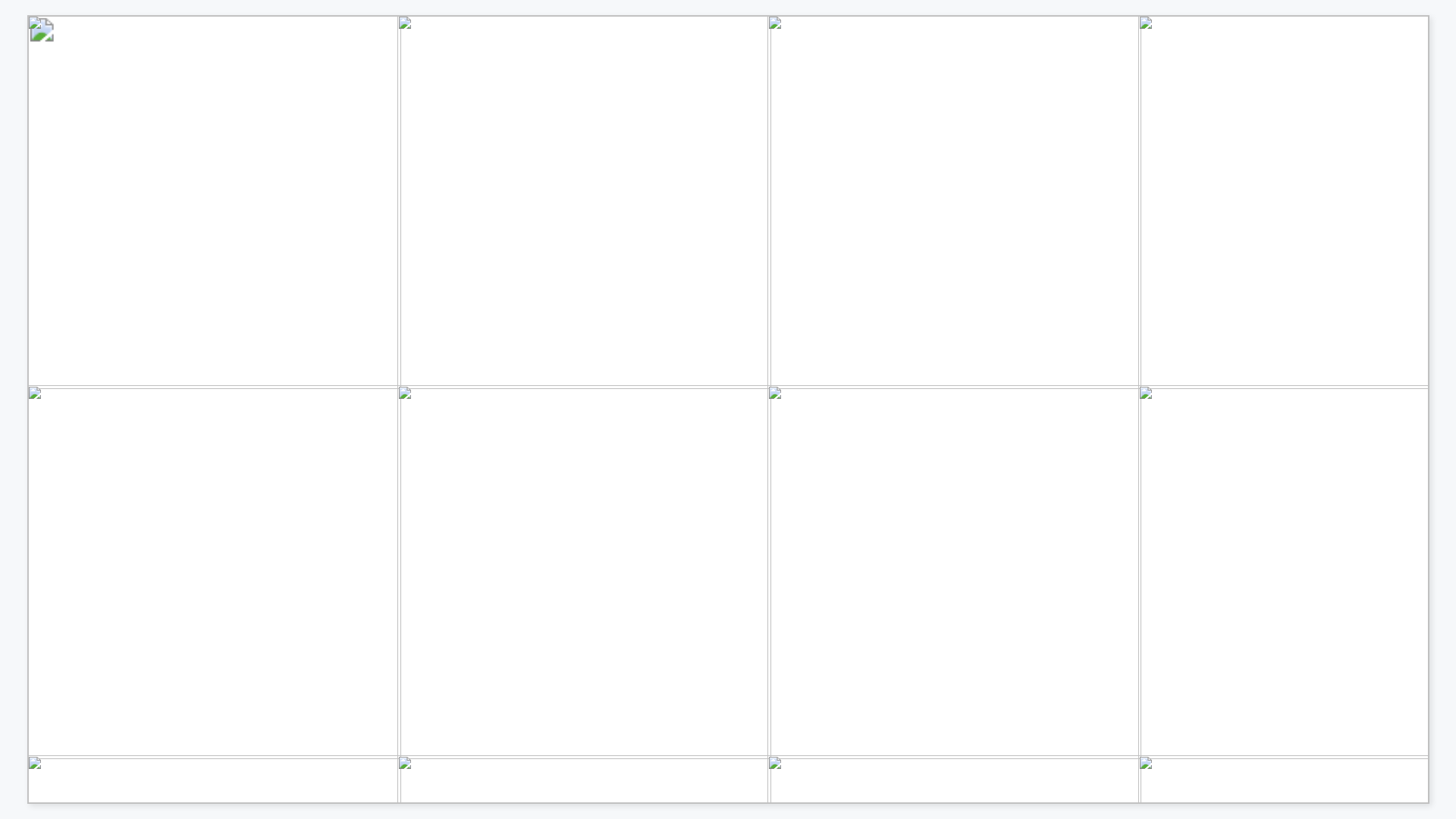
click at [247, 299] on span "Through anaerobic digestion or" at bounding box center [252, 305] width 284 height 19
click at [254, 325] on span "landfill gas capture" at bounding box center [201, 325] width 177 height 19
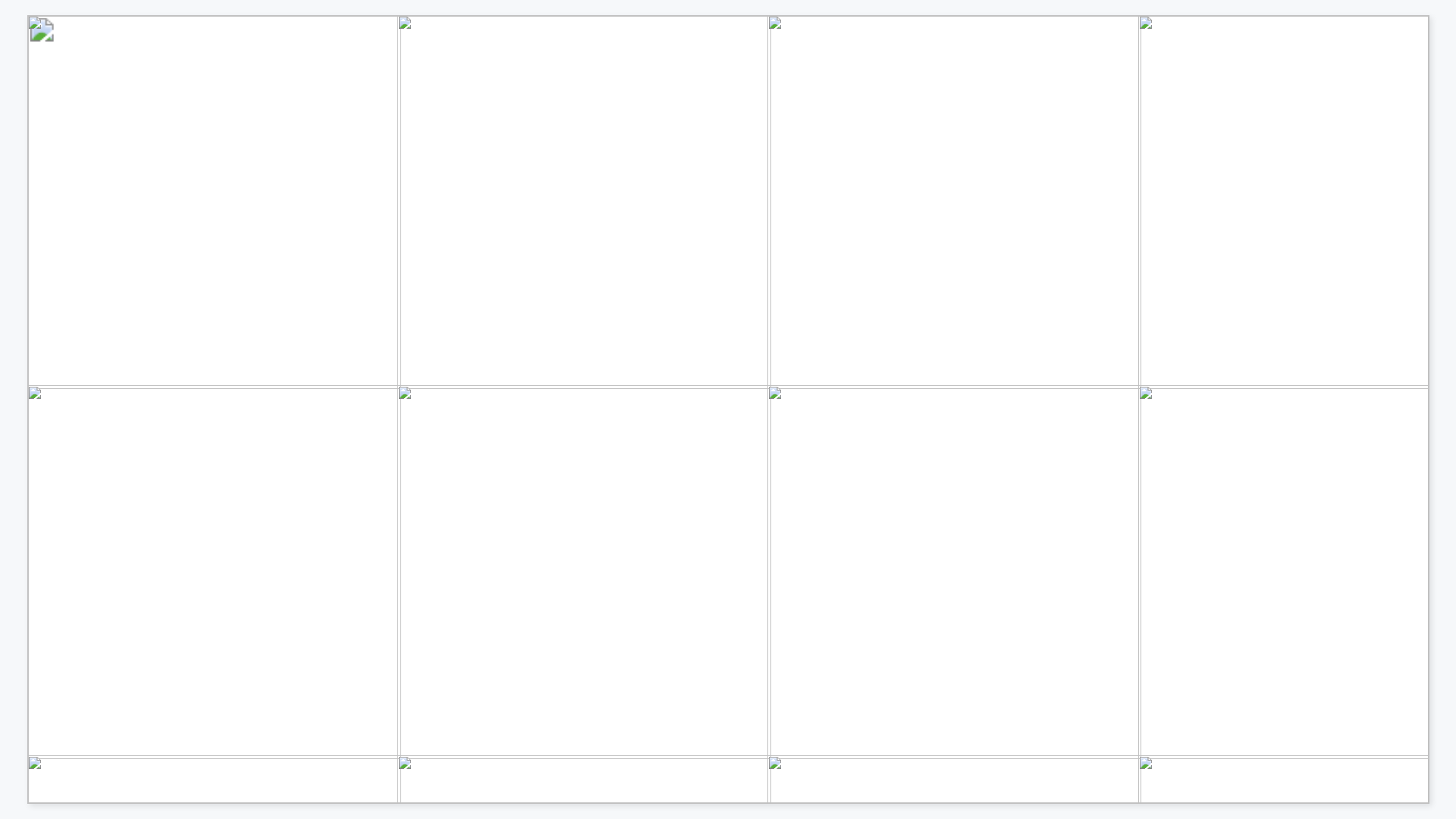
click at [263, 465] on span "feedstock flexibility" at bounding box center [202, 467] width 183 height 19
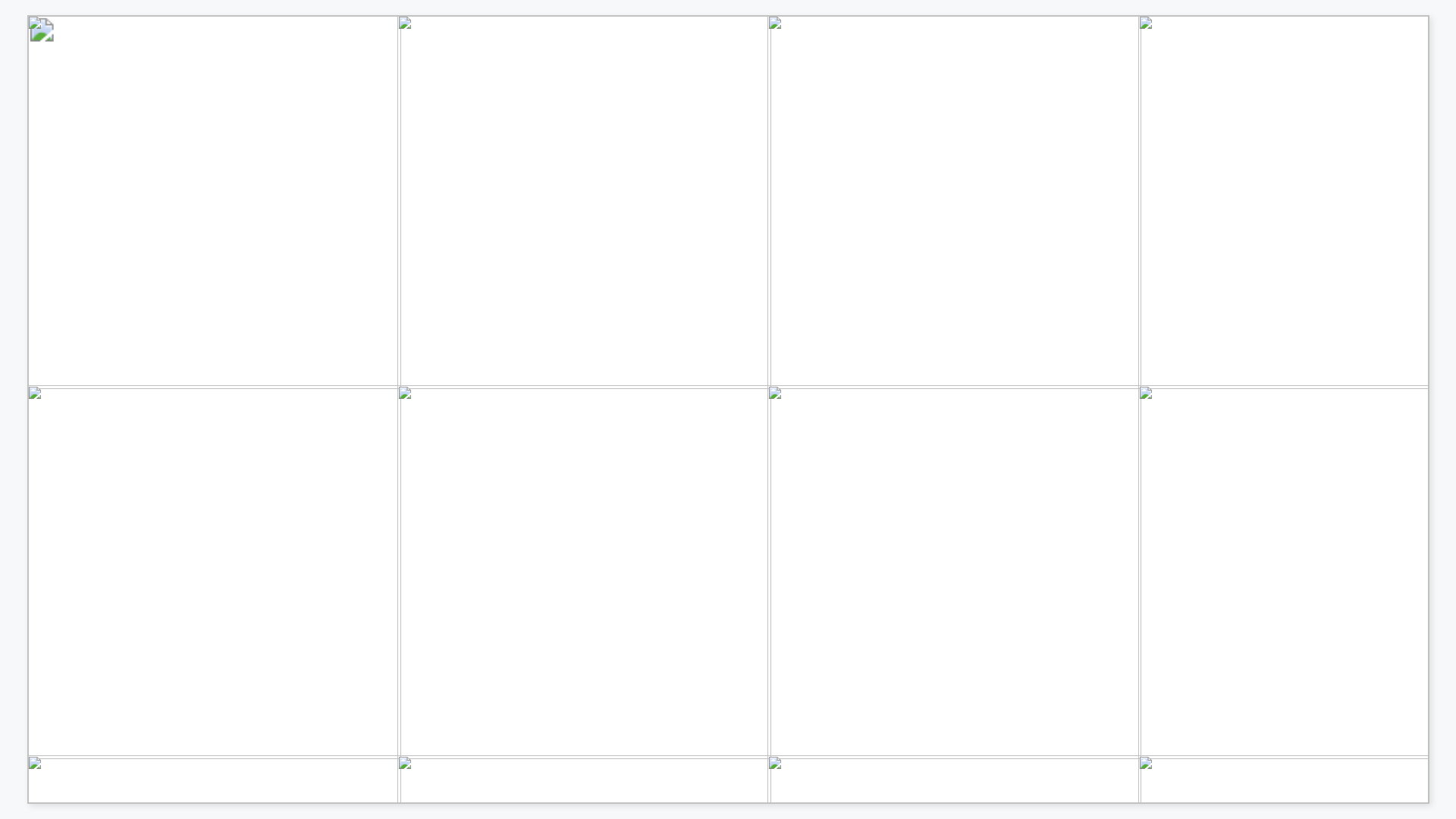
click at [263, 465] on span "feedstock flexibility" at bounding box center [202, 467] width 183 height 19
click at [256, 520] on span "that combines renewable hydrogen" at bounding box center [267, 523] width 312 height 19
click at [290, 548] on span "with captured carbon dioxide" at bounding box center [239, 545] width 256 height 17
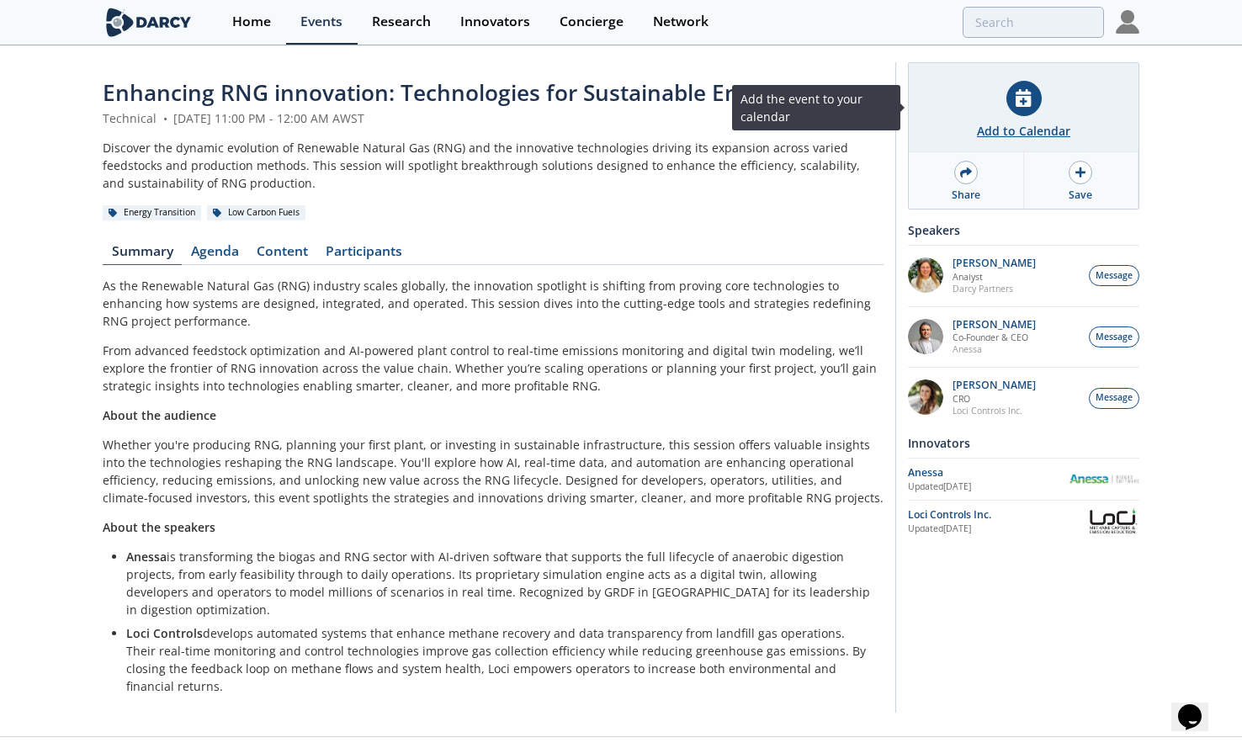
click at [1027, 106] on icon at bounding box center [1023, 98] width 15 height 18
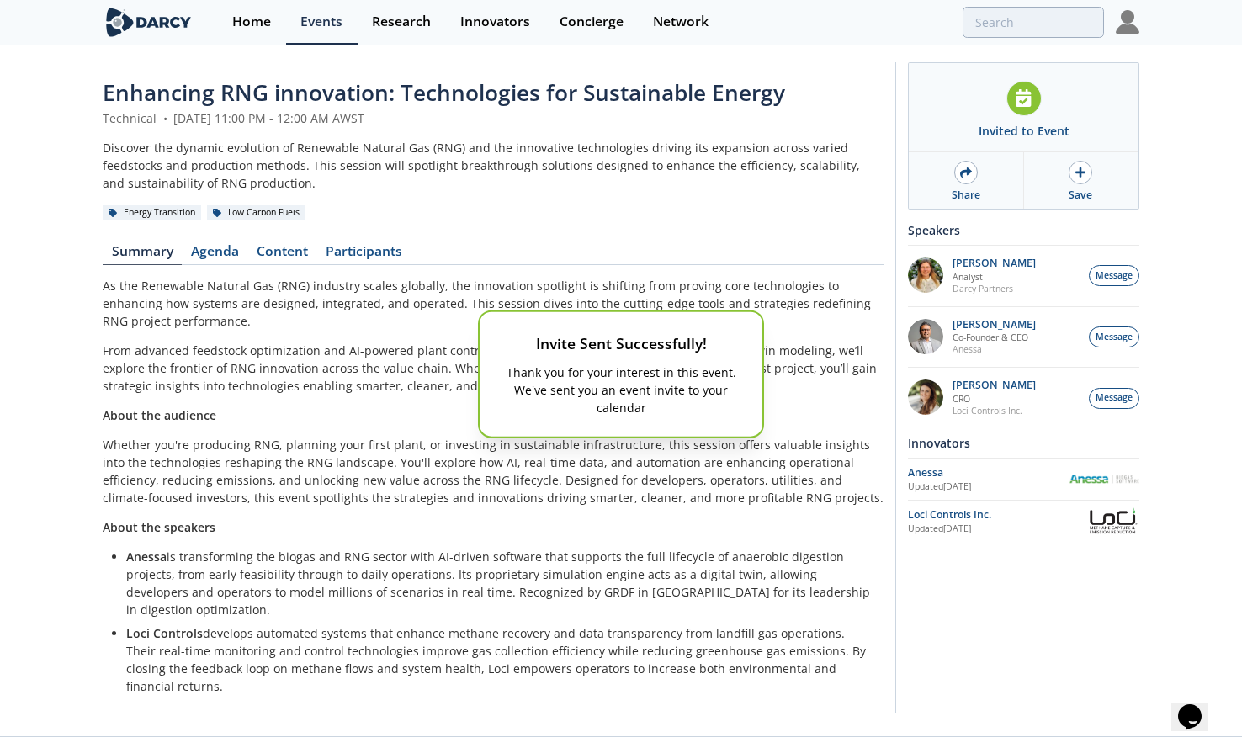
click at [593, 499] on div "Invite Sent Successfully! Thank you for your interest in this event. We've sent…" at bounding box center [621, 374] width 1242 height 748
click at [280, 480] on div "Invite Sent Successfully! Thank you for your interest in this event. We've sent…" at bounding box center [621, 374] width 1242 height 748
click at [268, 627] on div "Invite Sent Successfully! Thank you for your interest in this event. We've sent…" at bounding box center [621, 374] width 1242 height 748
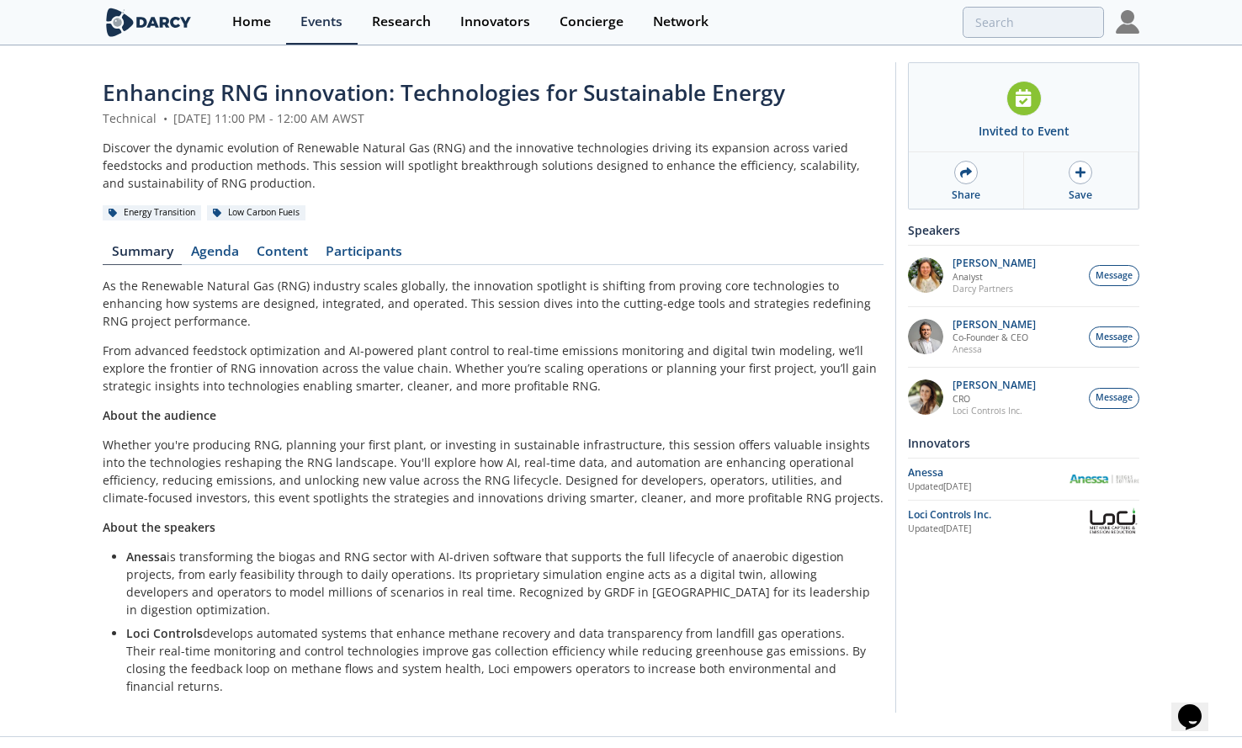
click at [846, 502] on p "Whether you're producing RNG, planning your first plant, or investing in sustai…" at bounding box center [493, 471] width 781 height 71
